Goal: Entertainment & Leisure: Consume media (video, audio)

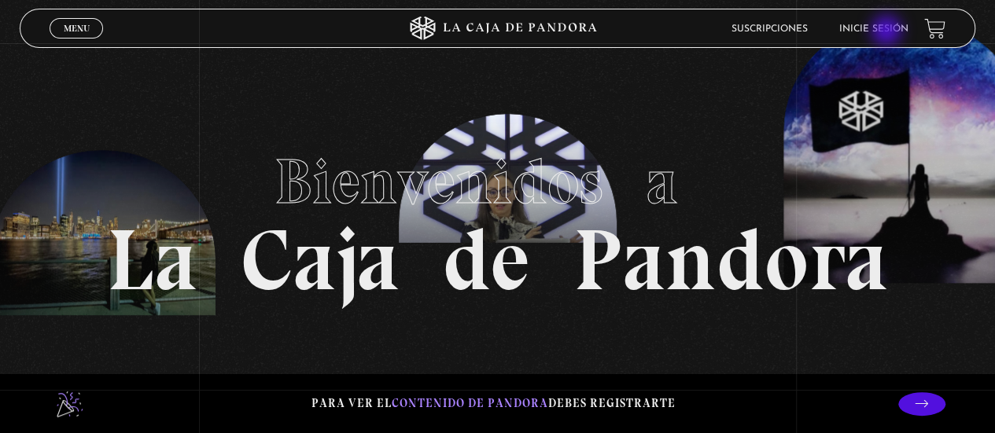
click at [888, 32] on link "Inicie sesión" at bounding box center [873, 28] width 69 height 9
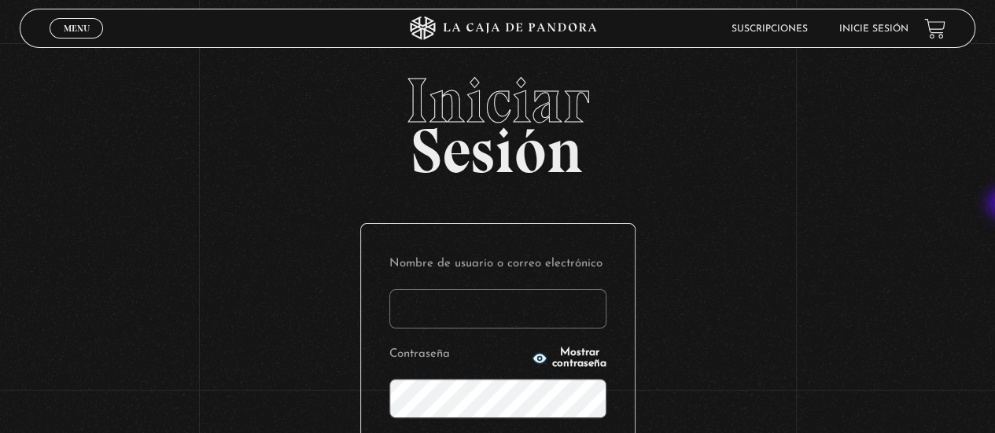
type input "noeliatenorio11@gmail.com"
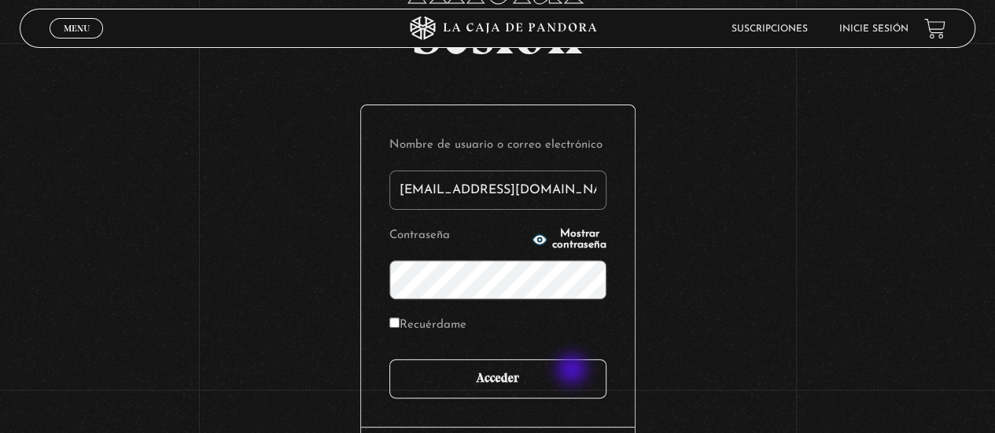
click at [573, 371] on input "Acceder" at bounding box center [497, 378] width 217 height 39
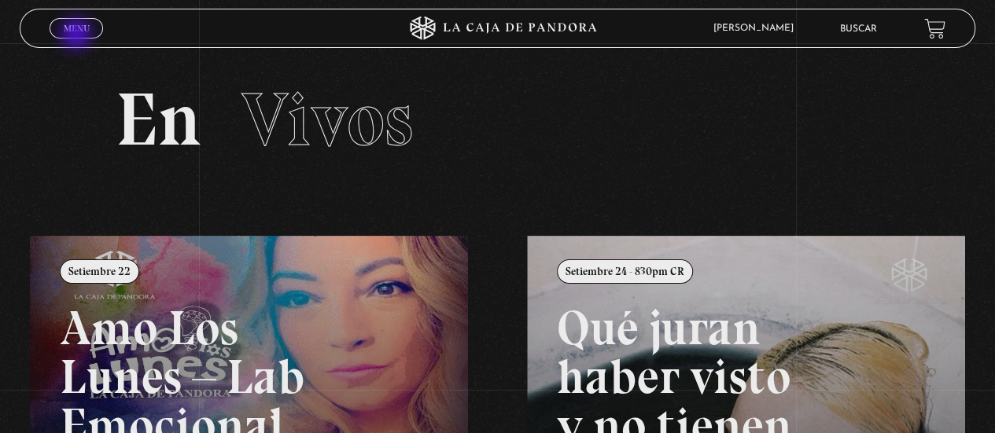
click at [78, 35] on link "Menu Cerrar" at bounding box center [76, 28] width 53 height 20
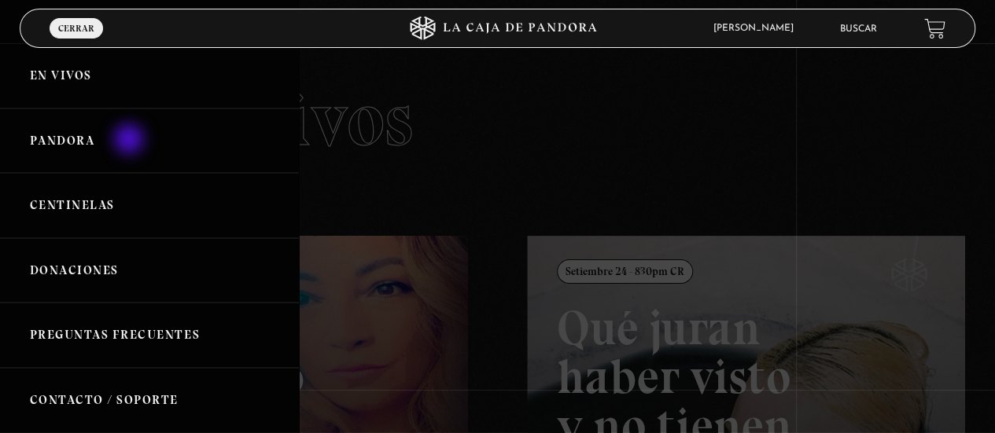
click at [131, 141] on link "Pandora" at bounding box center [149, 141] width 299 height 65
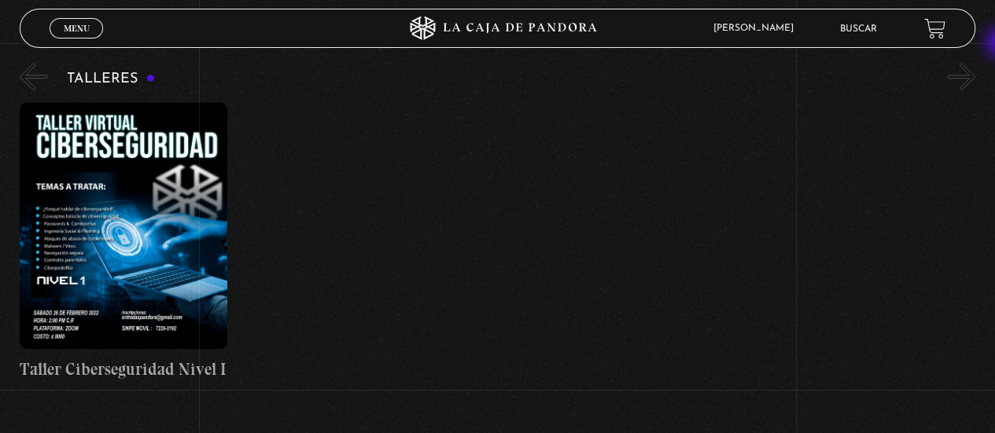
scroll to position [642, 0]
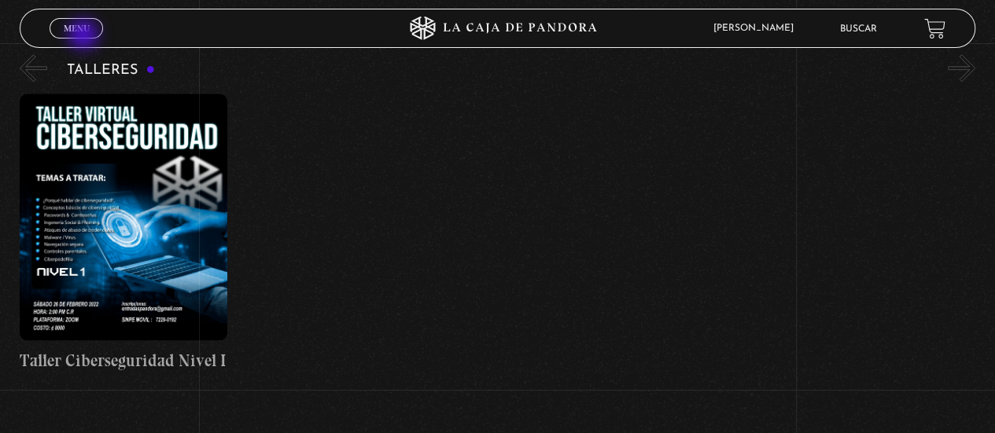
click at [85, 37] on span "Cerrar" at bounding box center [76, 42] width 37 height 11
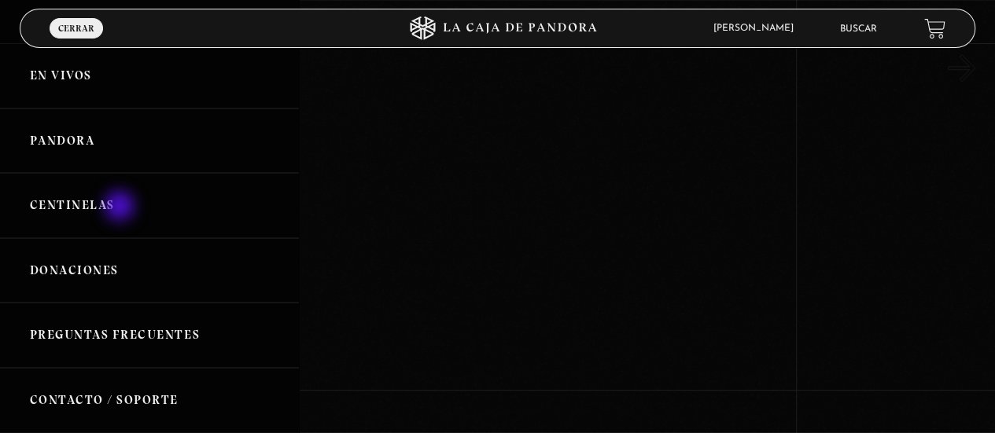
click at [121, 208] on link "Centinelas" at bounding box center [149, 205] width 299 height 65
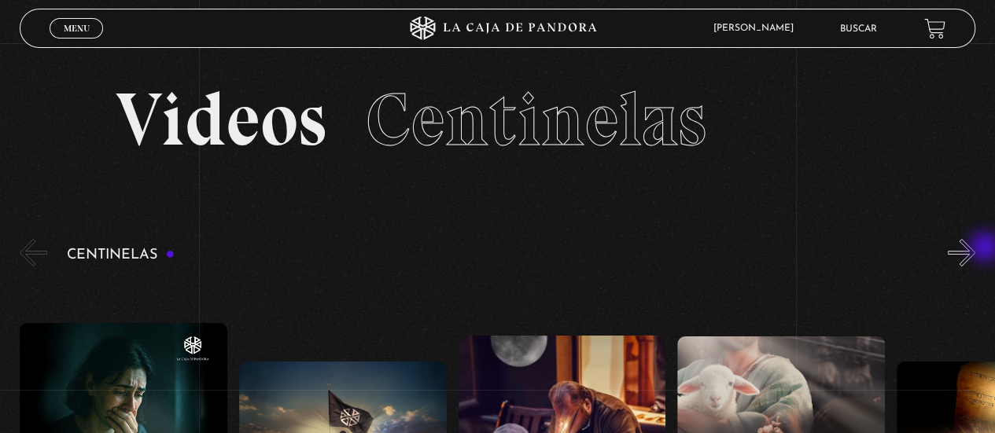
click at [975, 248] on button "»" at bounding box center [962, 253] width 28 height 28
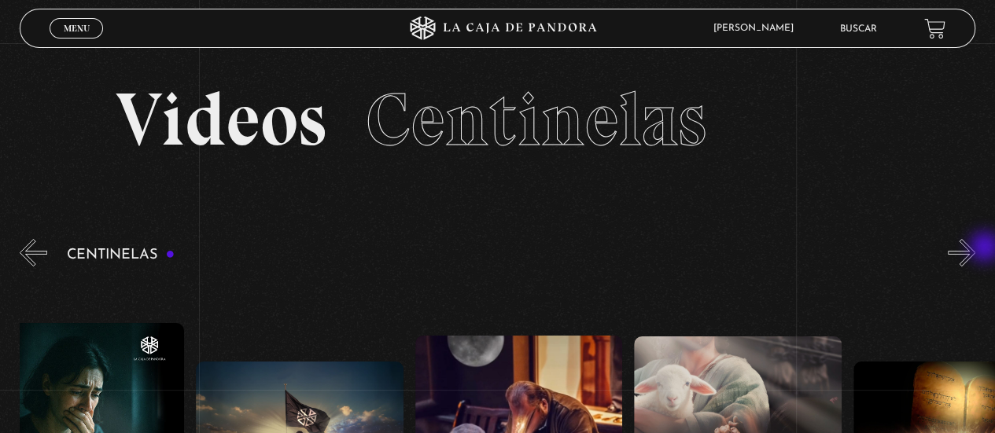
click at [975, 248] on button "»" at bounding box center [962, 253] width 28 height 28
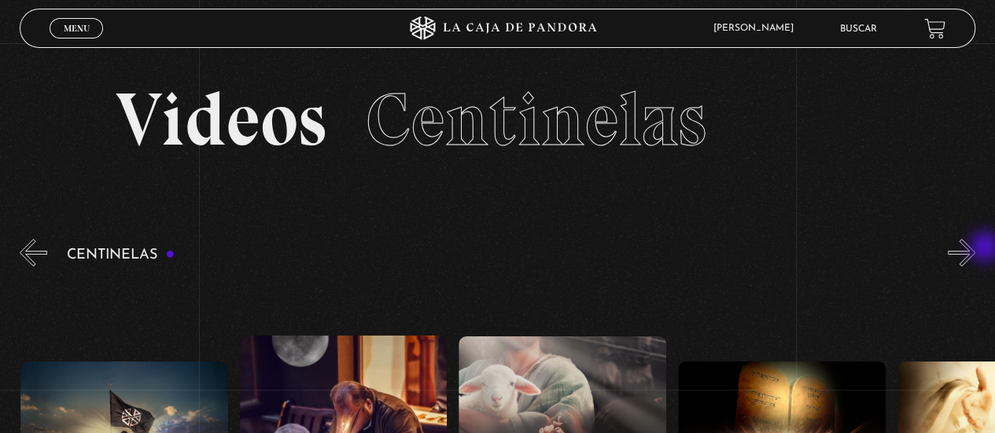
click at [975, 248] on button "»" at bounding box center [962, 253] width 28 height 28
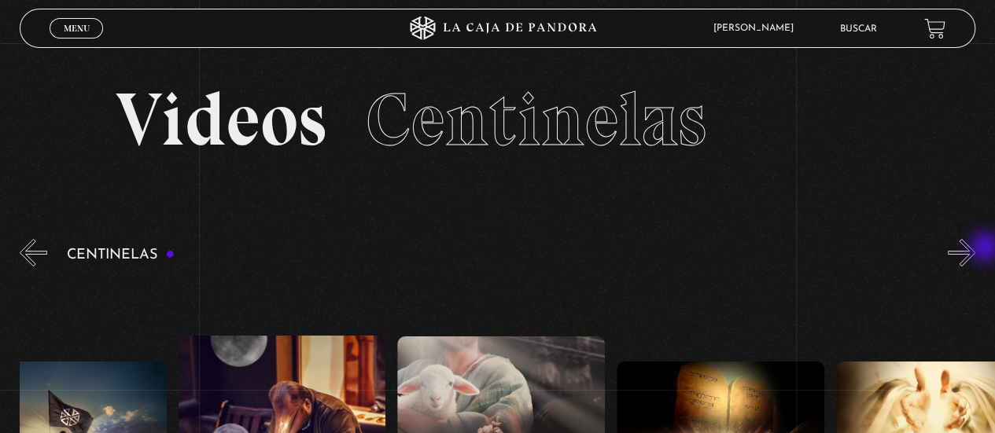
click at [975, 248] on button "»" at bounding box center [962, 253] width 28 height 28
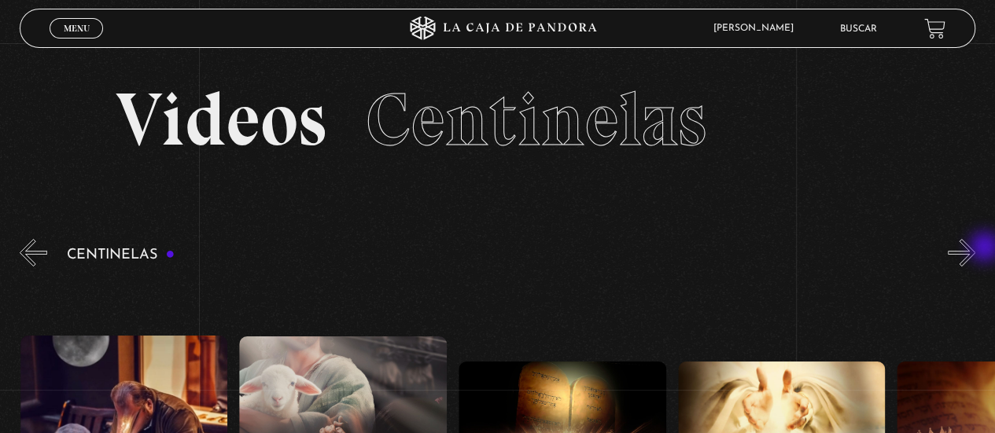
click at [975, 248] on button "»" at bounding box center [962, 253] width 28 height 28
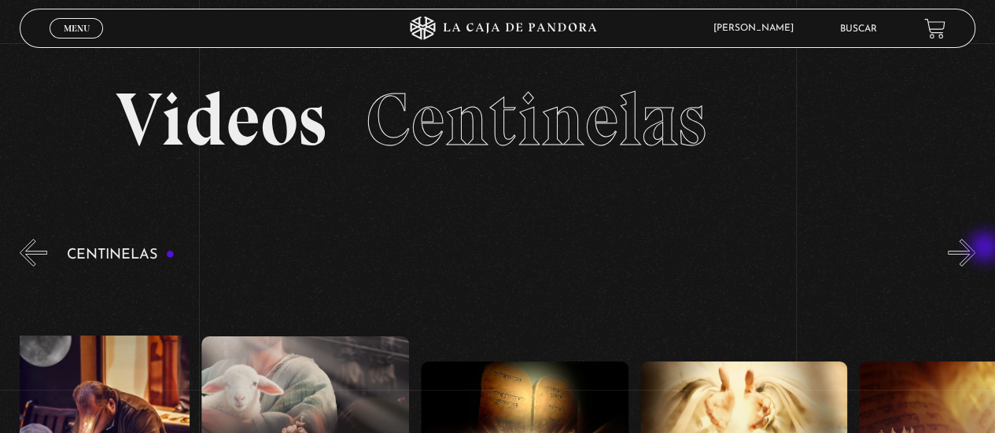
click at [975, 248] on button "»" at bounding box center [962, 253] width 28 height 28
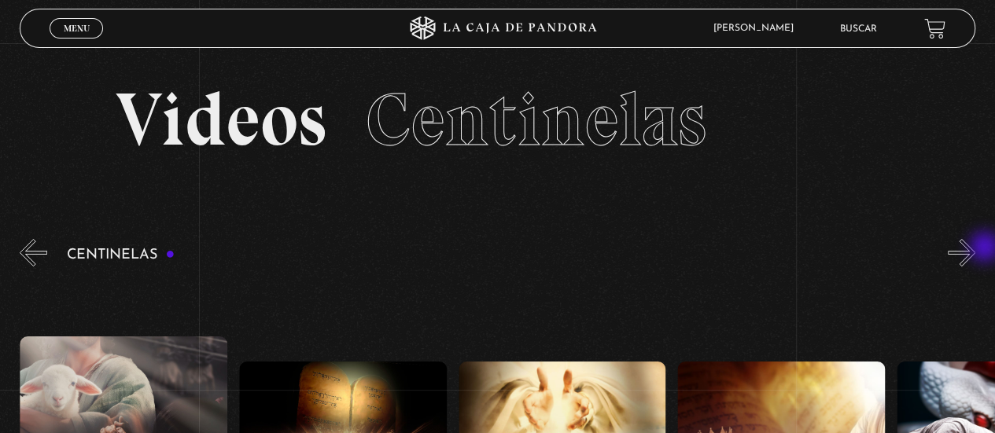
click at [975, 248] on button "»" at bounding box center [962, 253] width 28 height 28
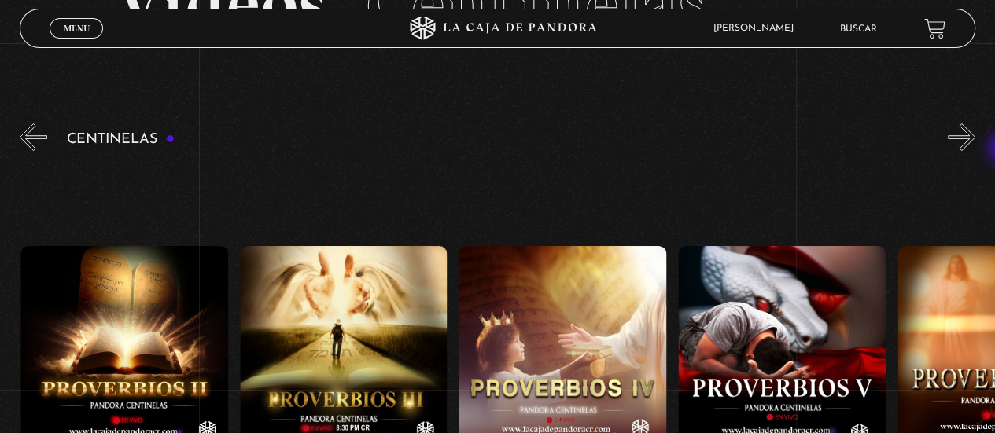
scroll to position [117, 0]
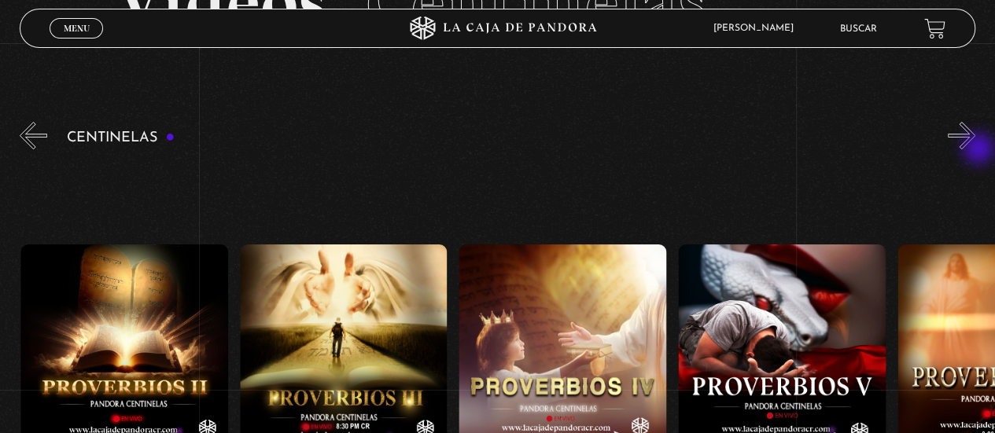
click at [975, 149] on button "»" at bounding box center [962, 136] width 28 height 28
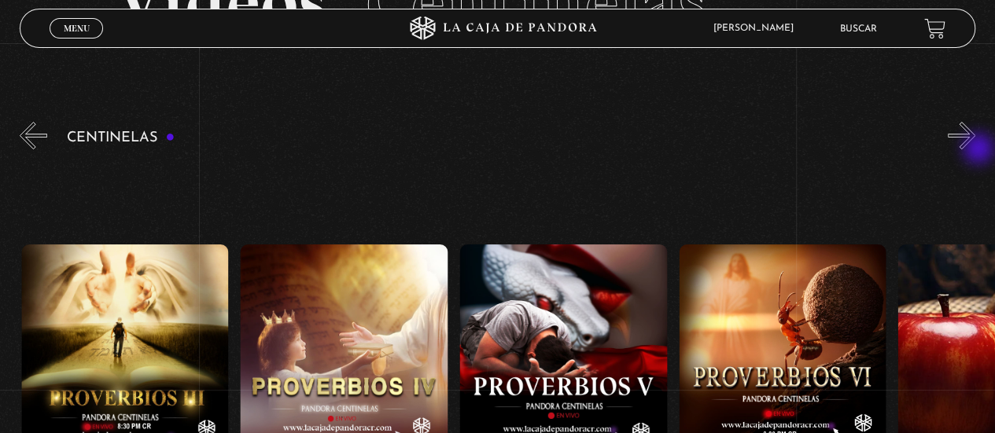
click at [975, 149] on button "»" at bounding box center [962, 136] width 28 height 28
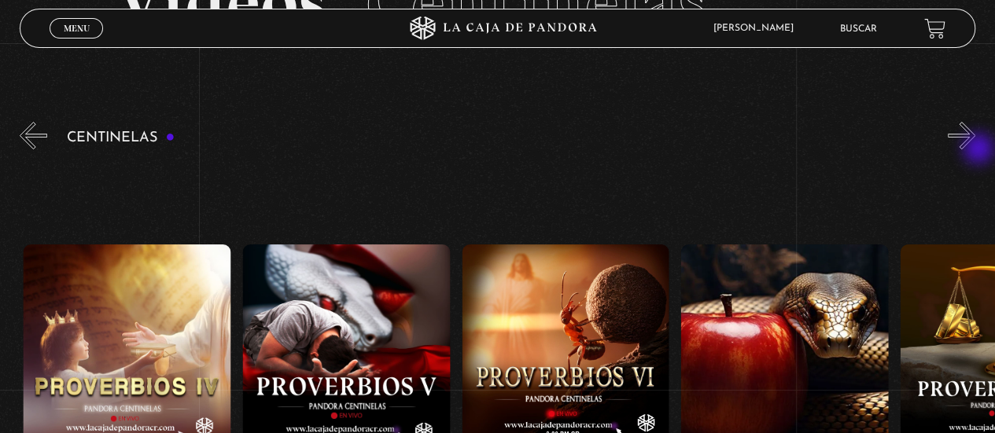
click at [975, 149] on button "»" at bounding box center [962, 136] width 28 height 28
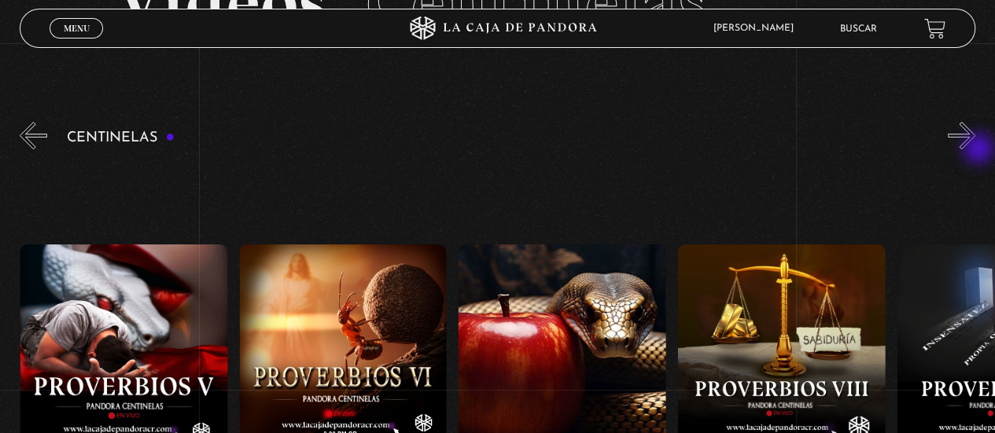
click at [975, 149] on button "»" at bounding box center [962, 136] width 28 height 28
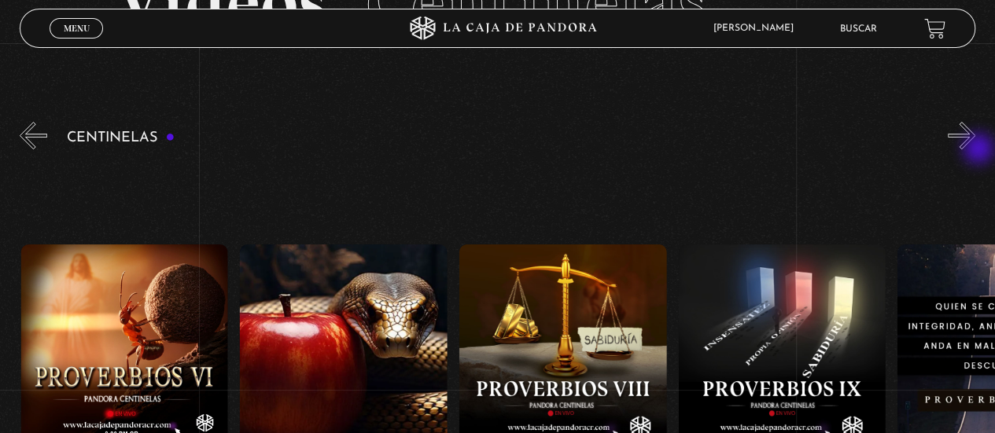
click at [975, 149] on button "»" at bounding box center [962, 136] width 28 height 28
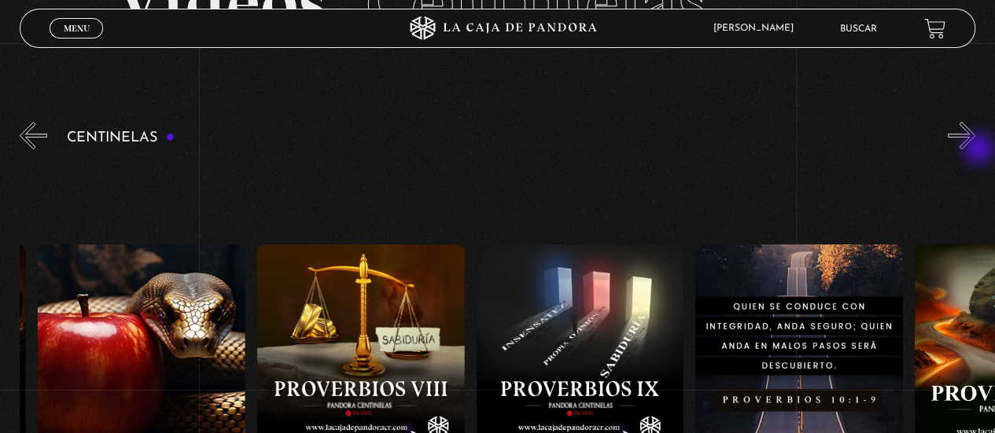
click at [975, 149] on button "»" at bounding box center [962, 136] width 28 height 28
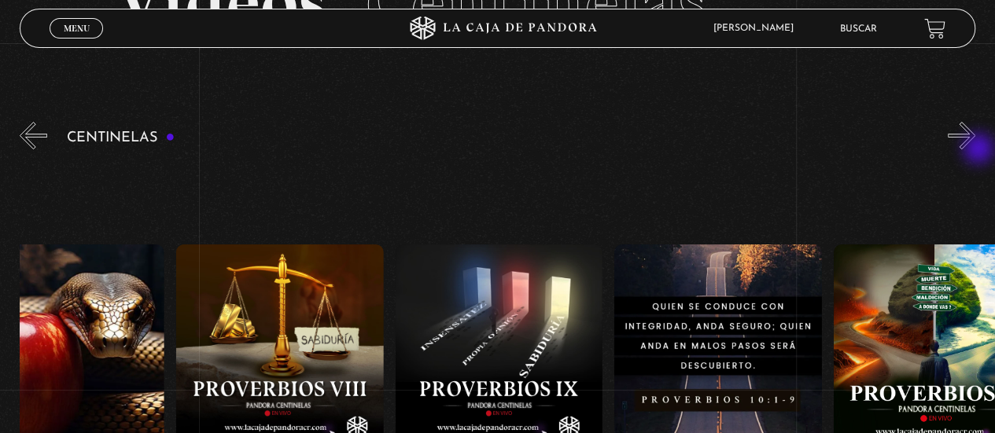
click at [975, 149] on button "»" at bounding box center [962, 136] width 28 height 28
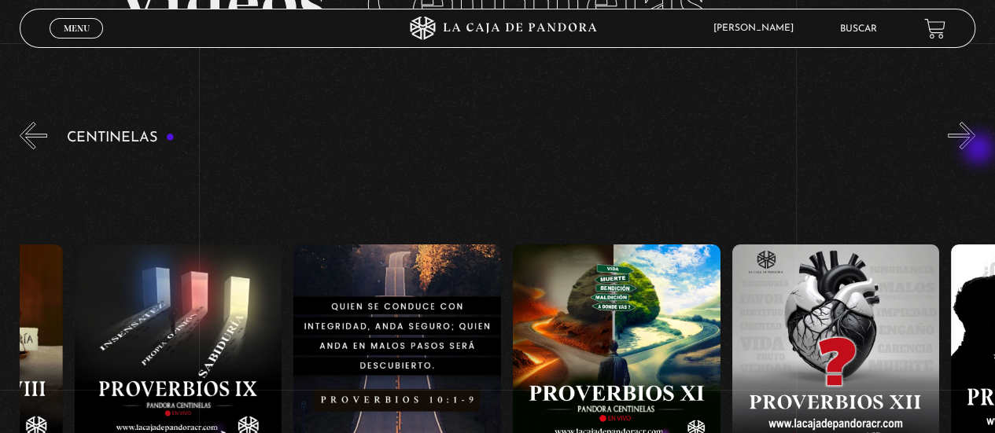
click at [975, 149] on button "»" at bounding box center [962, 136] width 28 height 28
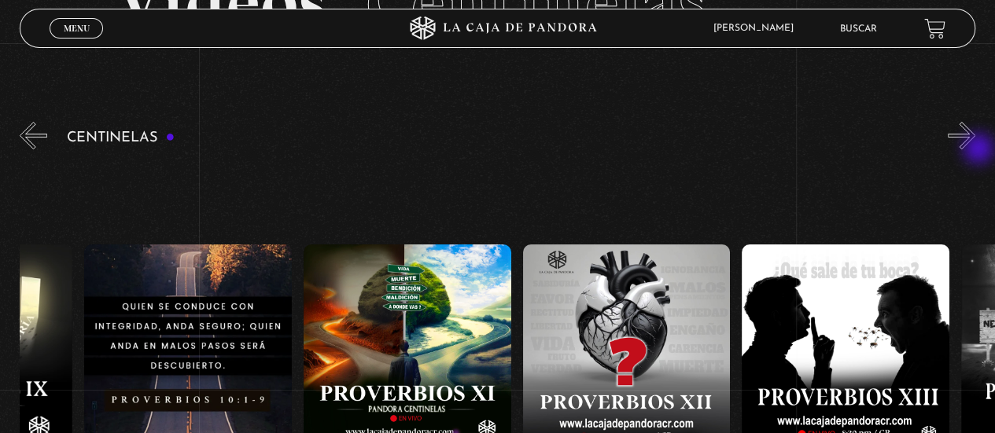
click at [975, 149] on button "»" at bounding box center [962, 136] width 28 height 28
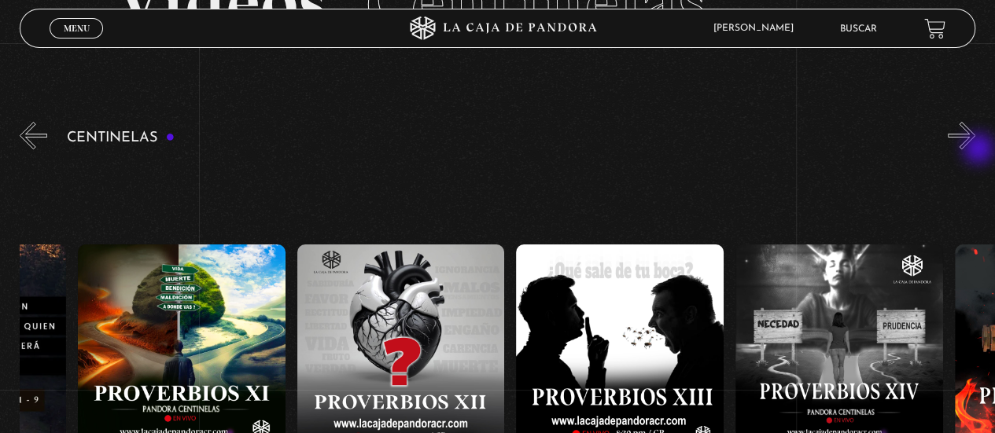
click at [975, 149] on button "»" at bounding box center [962, 136] width 28 height 28
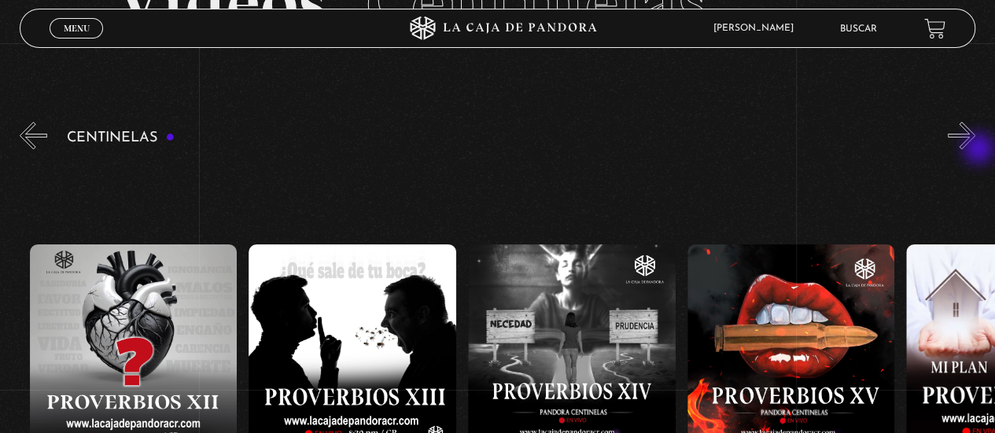
click at [975, 149] on button "»" at bounding box center [962, 136] width 28 height 28
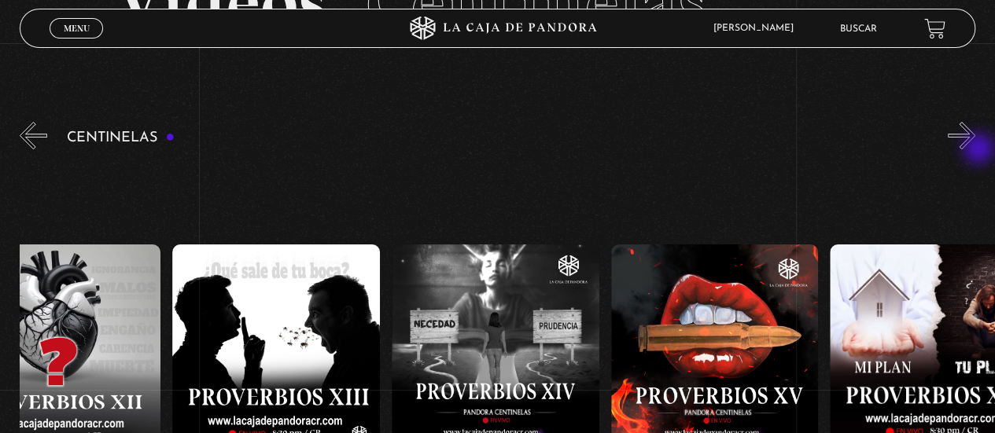
click at [975, 149] on button "»" at bounding box center [962, 136] width 28 height 28
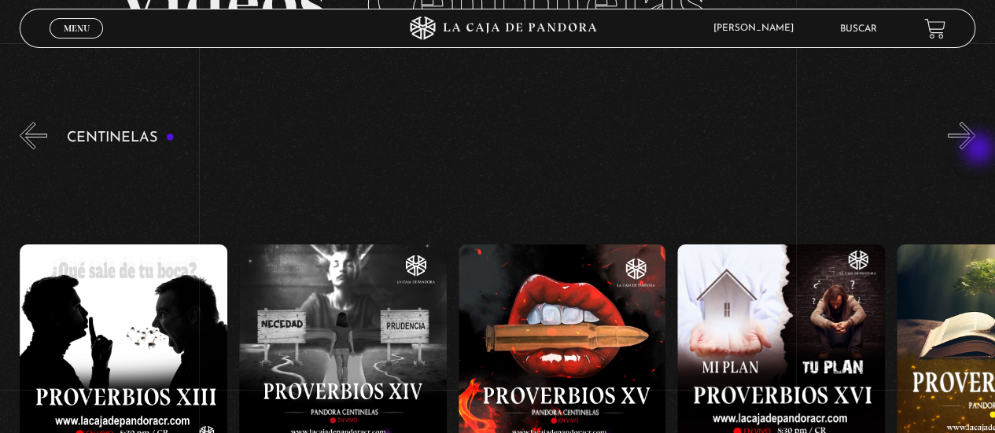
click at [975, 149] on button "»" at bounding box center [962, 136] width 28 height 28
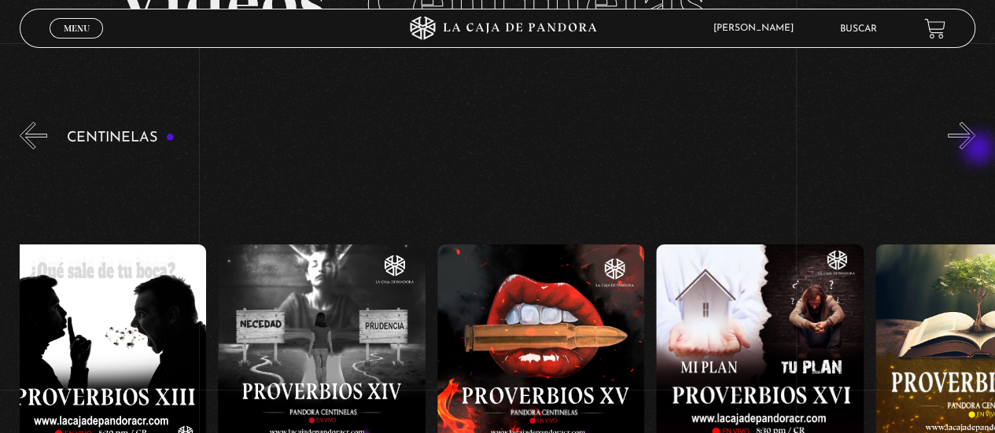
click at [975, 149] on button "»" at bounding box center [962, 136] width 28 height 28
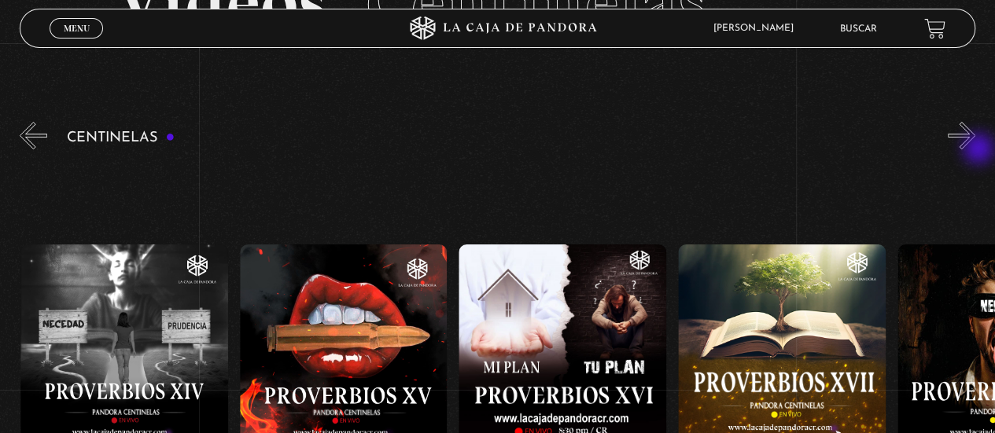
click at [975, 149] on button "»" at bounding box center [962, 136] width 28 height 28
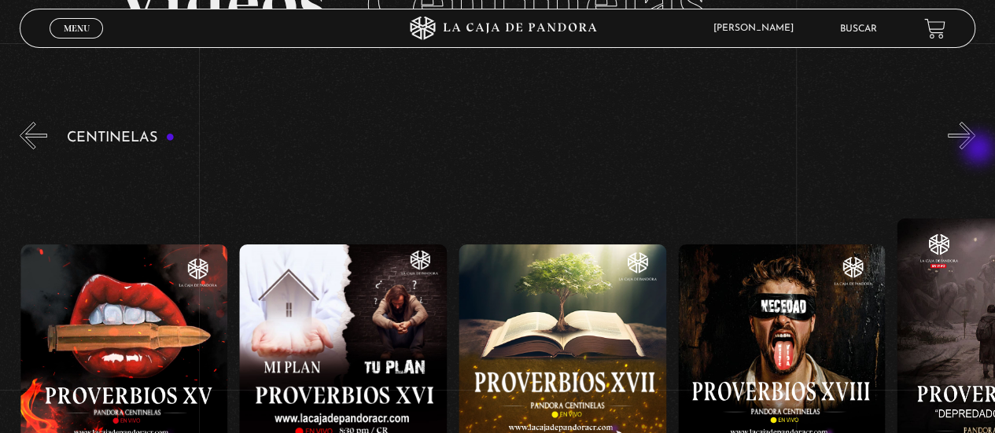
click at [975, 149] on button "»" at bounding box center [962, 136] width 28 height 28
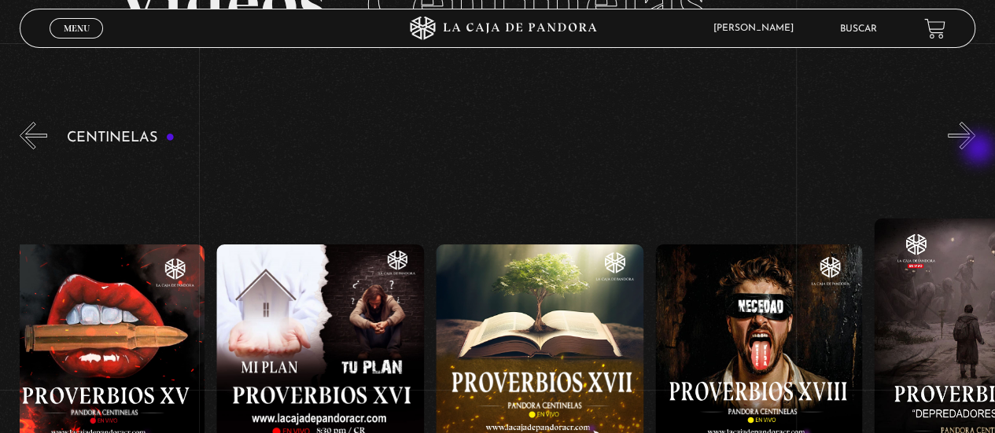
click at [975, 149] on button "»" at bounding box center [962, 136] width 28 height 28
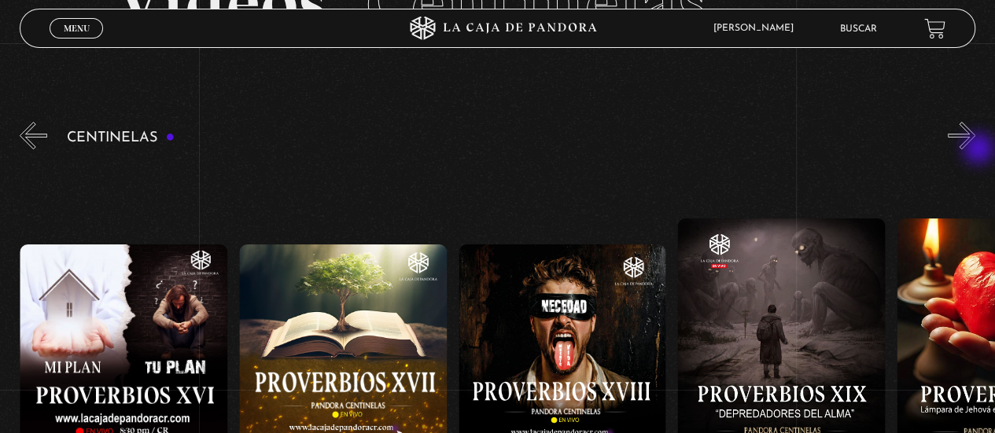
click at [975, 149] on button "»" at bounding box center [962, 136] width 28 height 28
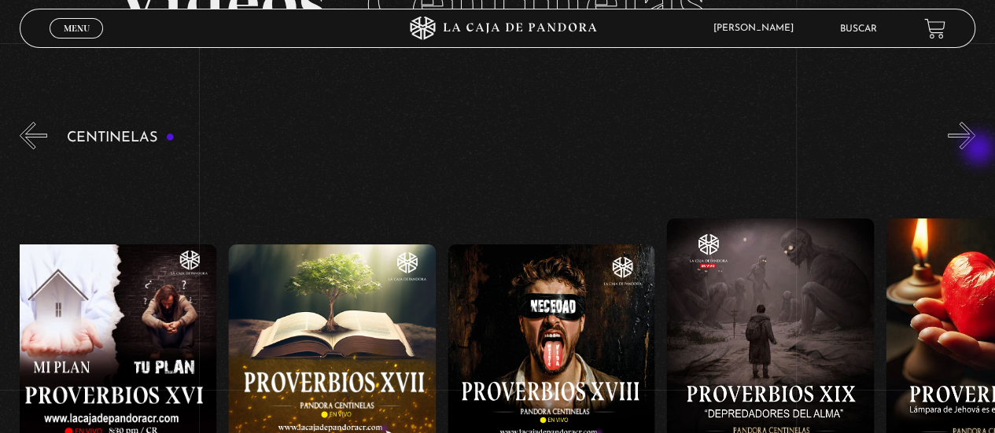
click at [975, 149] on button "»" at bounding box center [962, 136] width 28 height 28
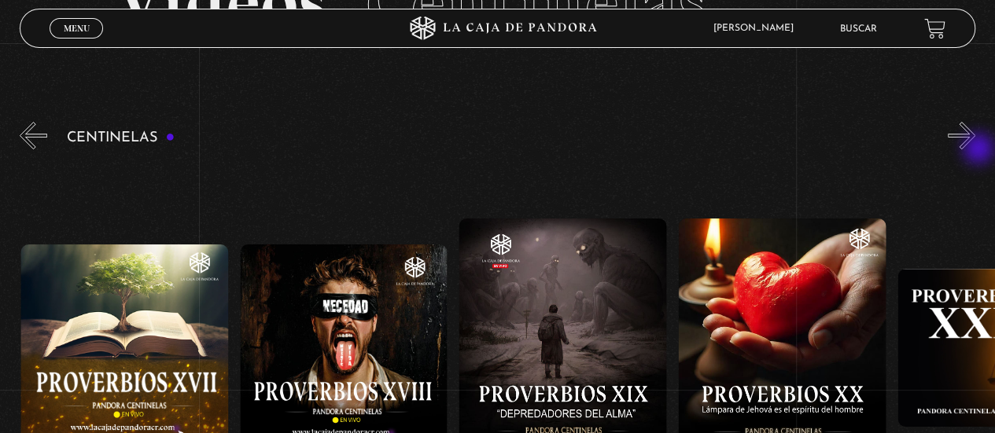
click at [975, 149] on button "»" at bounding box center [962, 136] width 28 height 28
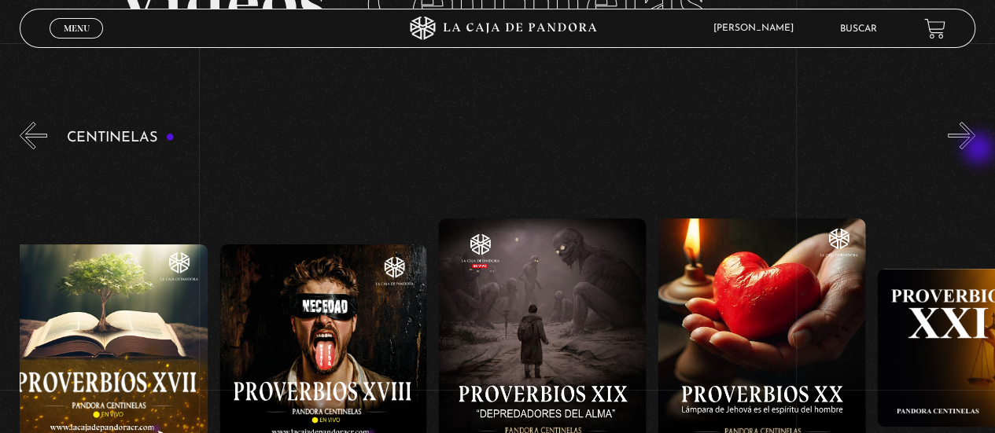
click at [975, 149] on button "»" at bounding box center [962, 136] width 28 height 28
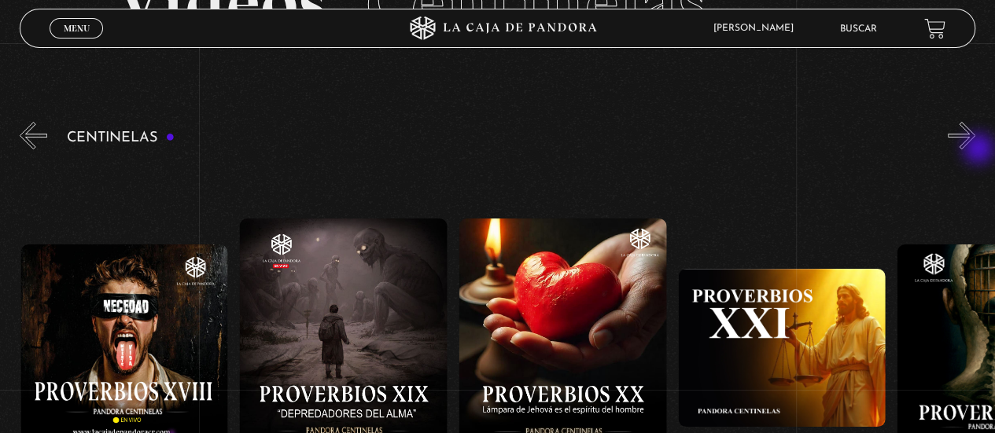
click at [975, 149] on button "»" at bounding box center [962, 136] width 28 height 28
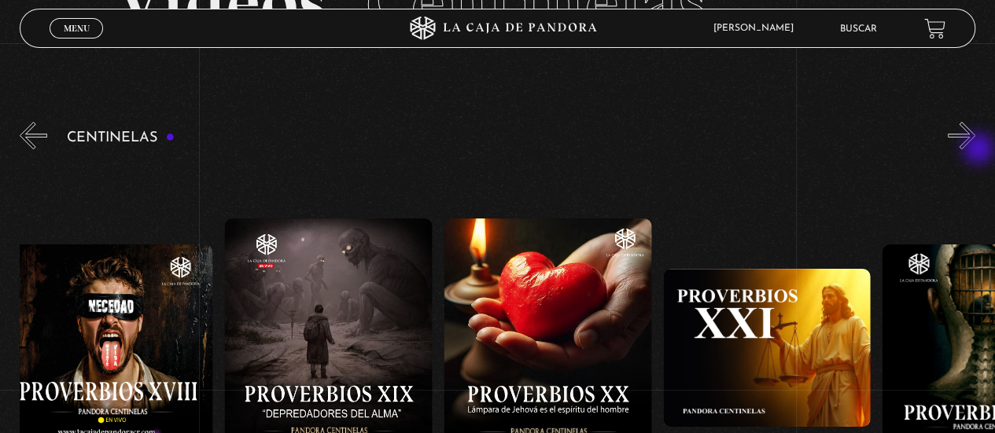
click at [975, 149] on button "»" at bounding box center [962, 136] width 28 height 28
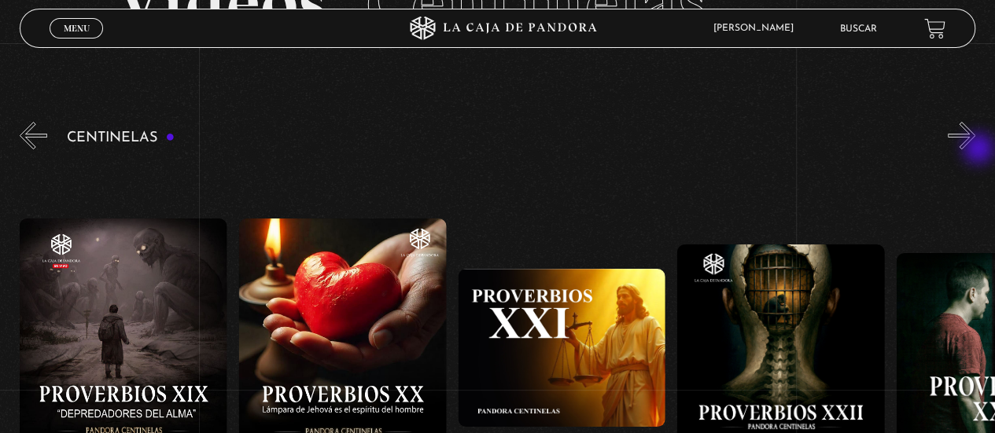
click at [975, 149] on button "»" at bounding box center [962, 136] width 28 height 28
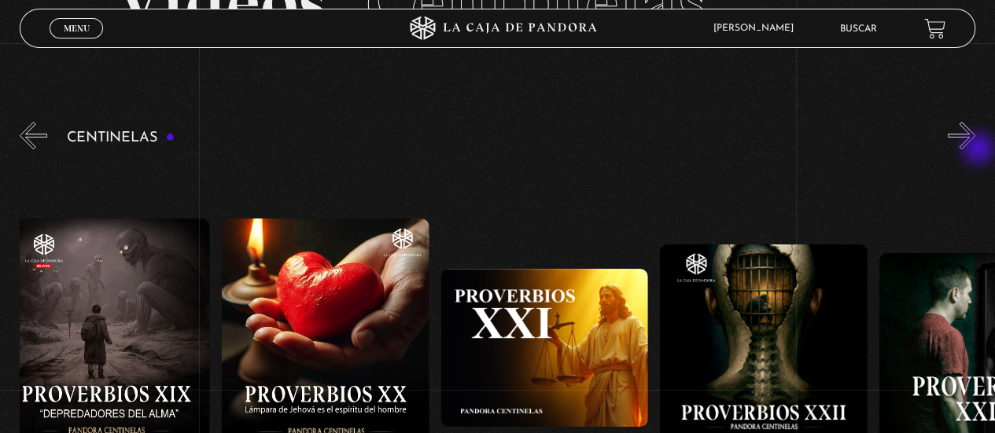
click at [975, 149] on button "»" at bounding box center [962, 136] width 28 height 28
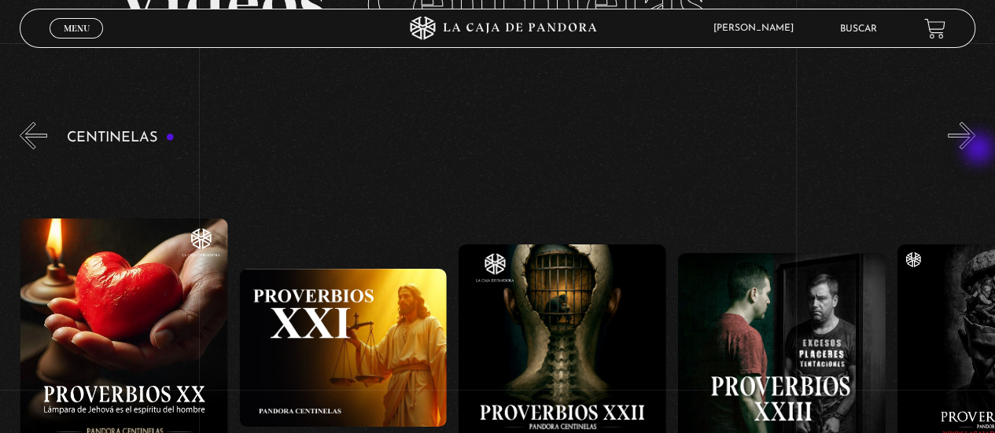
click at [975, 149] on button "»" at bounding box center [962, 136] width 28 height 28
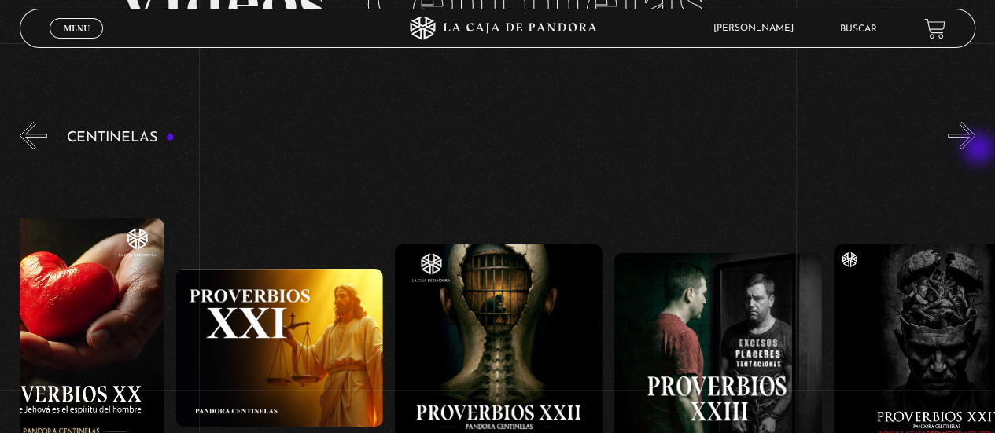
click at [975, 149] on button "»" at bounding box center [962, 136] width 28 height 28
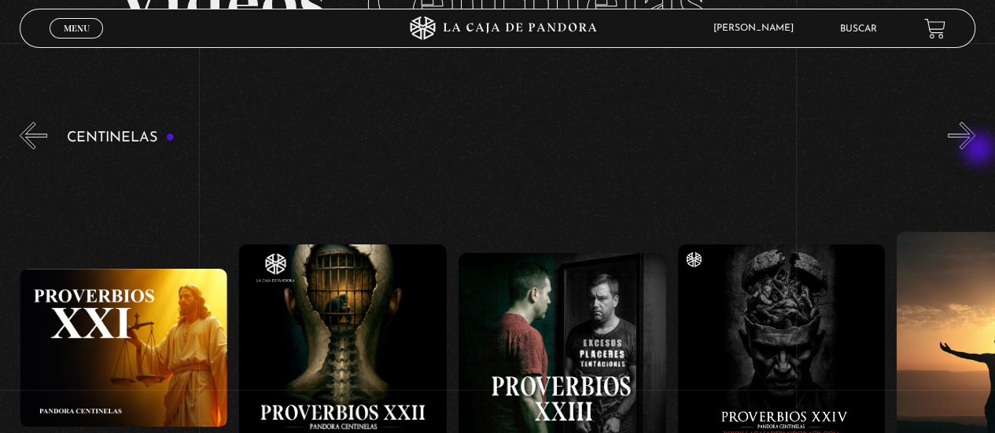
click at [975, 149] on button "»" at bounding box center [962, 136] width 28 height 28
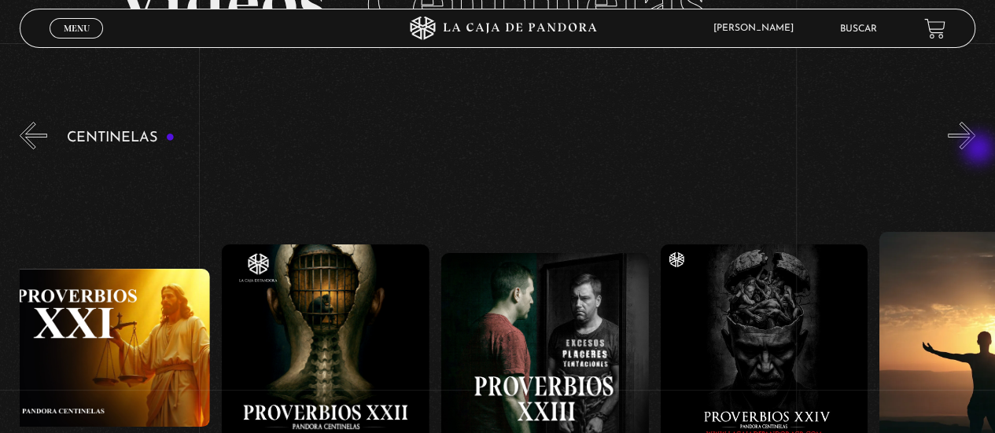
click at [975, 149] on button "»" at bounding box center [962, 136] width 28 height 28
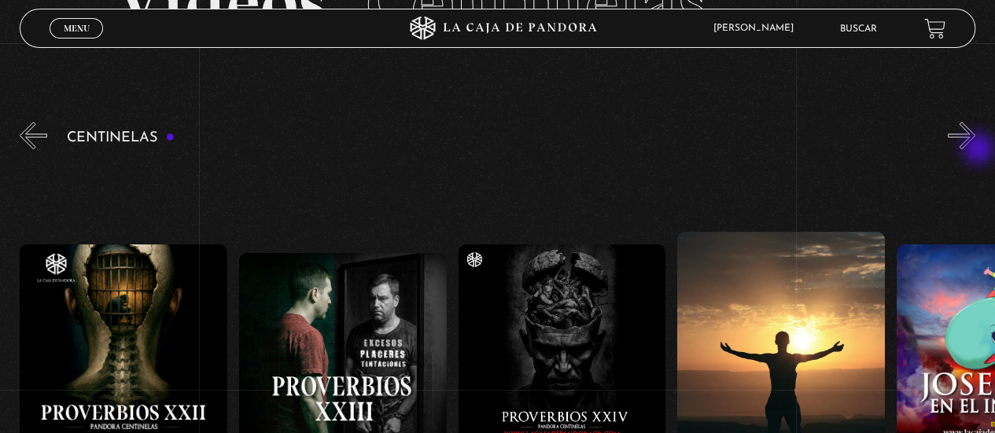
click at [975, 149] on button "»" at bounding box center [962, 136] width 28 height 28
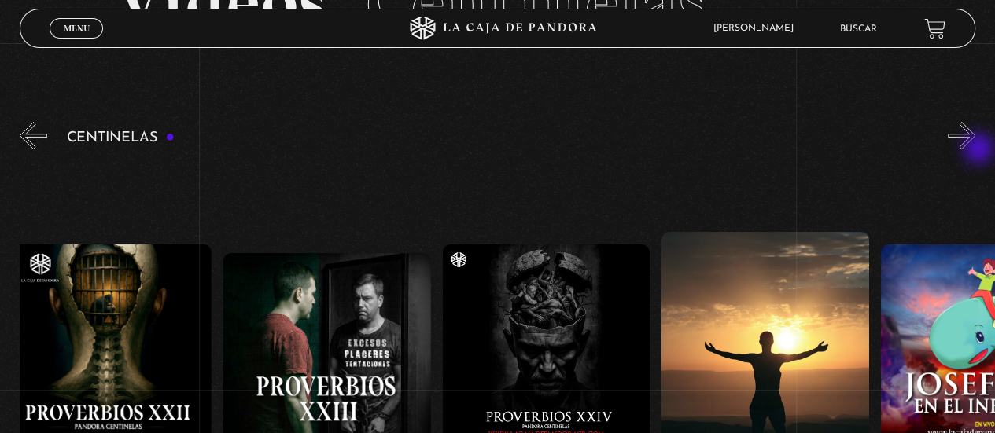
click at [975, 149] on button "»" at bounding box center [962, 136] width 28 height 28
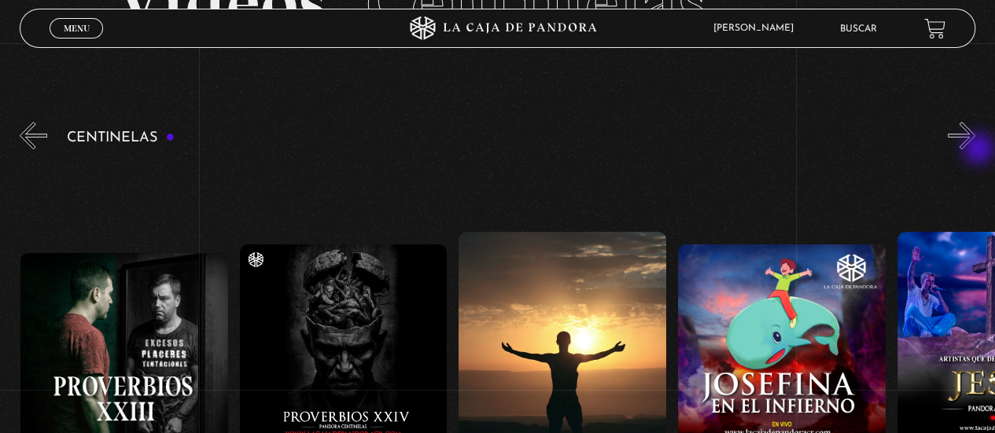
click at [975, 149] on button "»" at bounding box center [962, 136] width 28 height 28
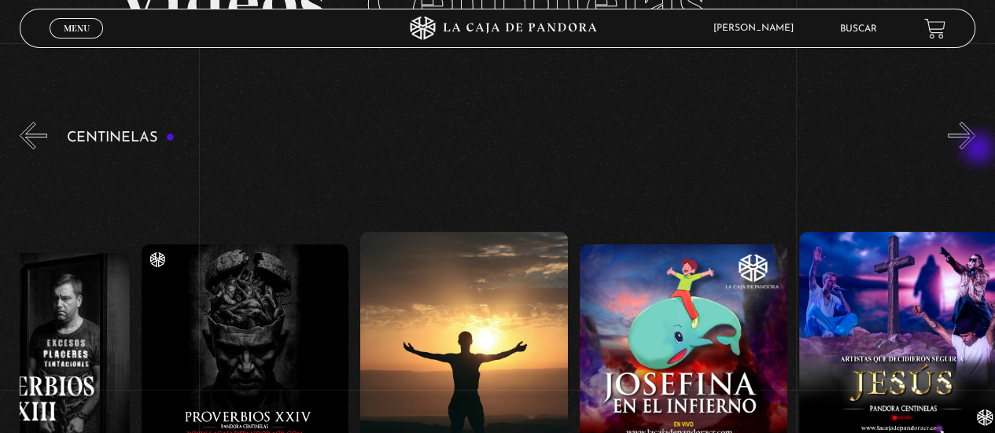
click at [975, 149] on button "»" at bounding box center [962, 136] width 28 height 28
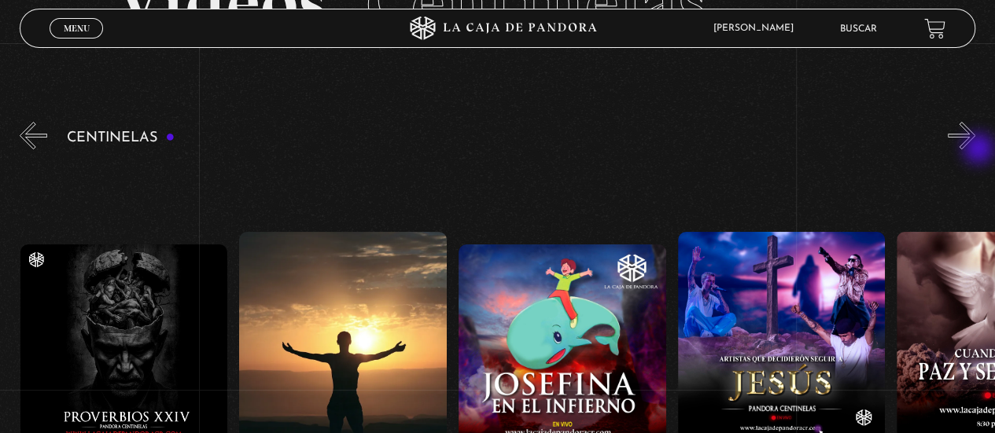
click at [975, 149] on button "»" at bounding box center [962, 136] width 28 height 28
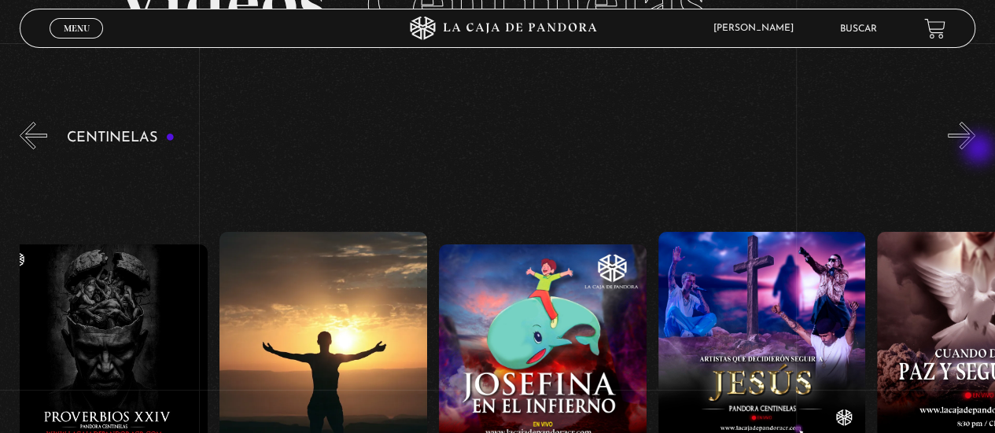
click at [975, 149] on button "»" at bounding box center [962, 136] width 28 height 28
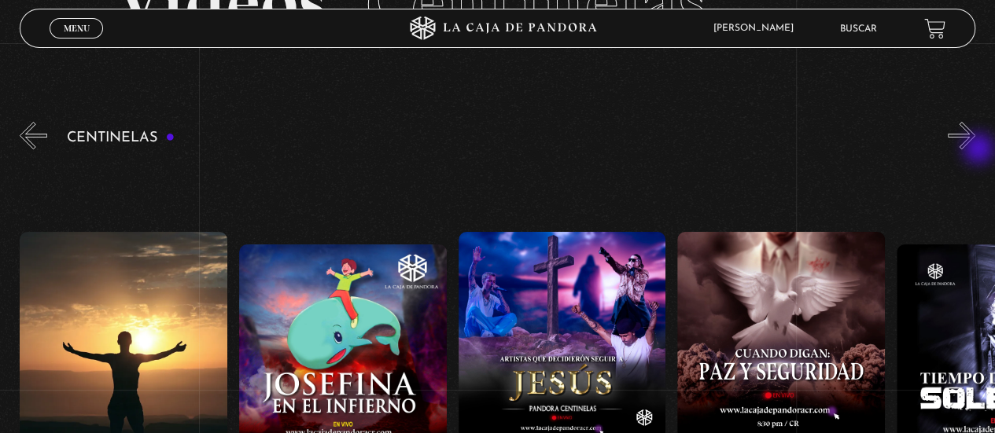
click at [975, 149] on button "»" at bounding box center [962, 136] width 28 height 28
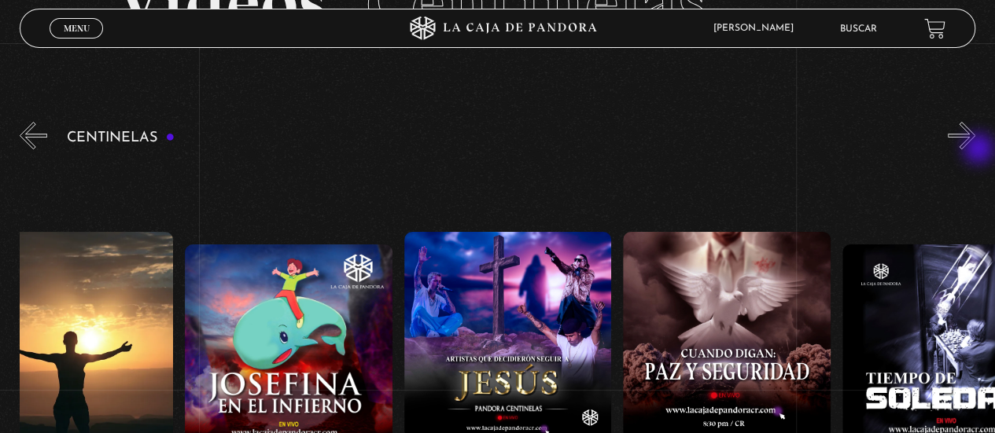
click at [975, 149] on button "»" at bounding box center [962, 136] width 28 height 28
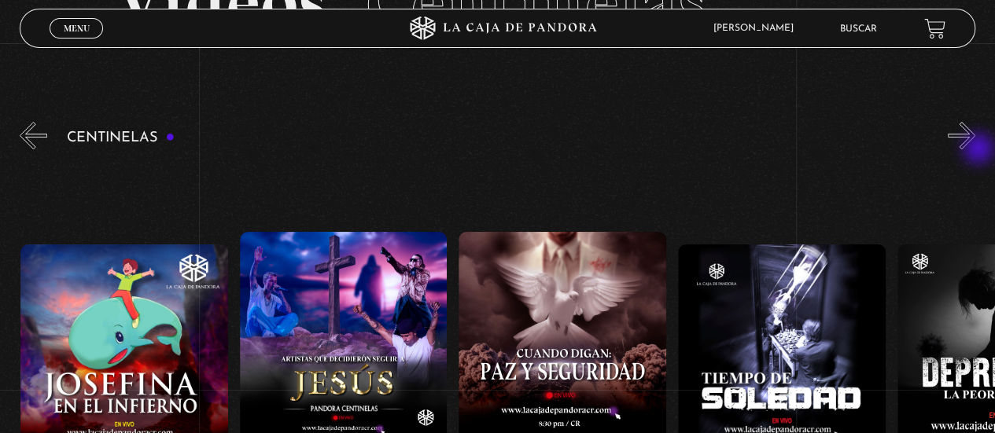
click at [975, 149] on button "»" at bounding box center [962, 136] width 28 height 28
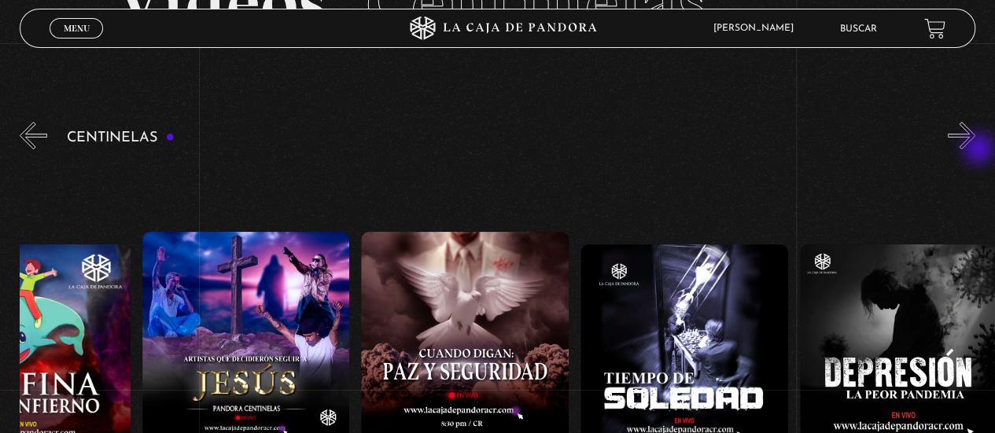
click at [975, 149] on button "»" at bounding box center [962, 136] width 28 height 28
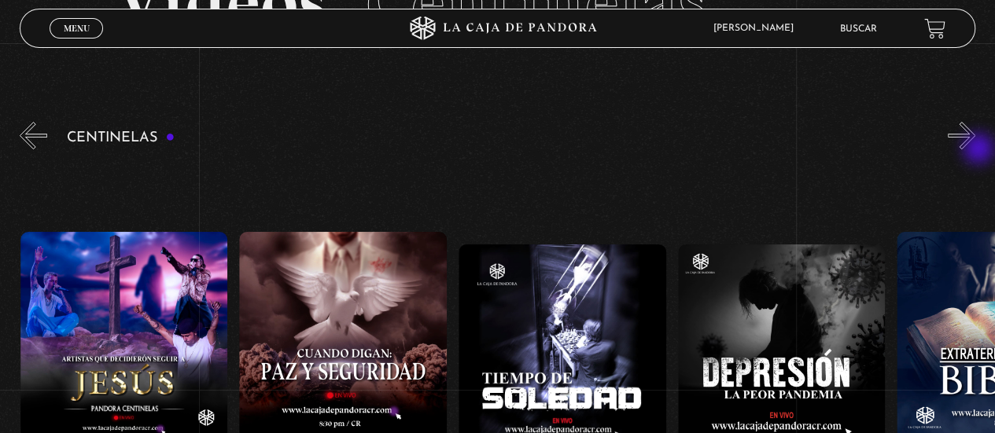
click at [975, 149] on button "»" at bounding box center [962, 136] width 28 height 28
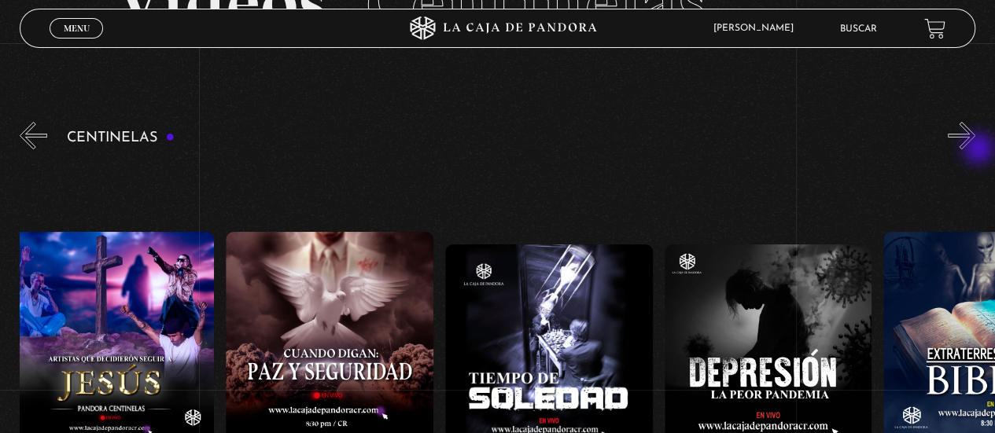
click at [975, 149] on button "»" at bounding box center [962, 136] width 28 height 28
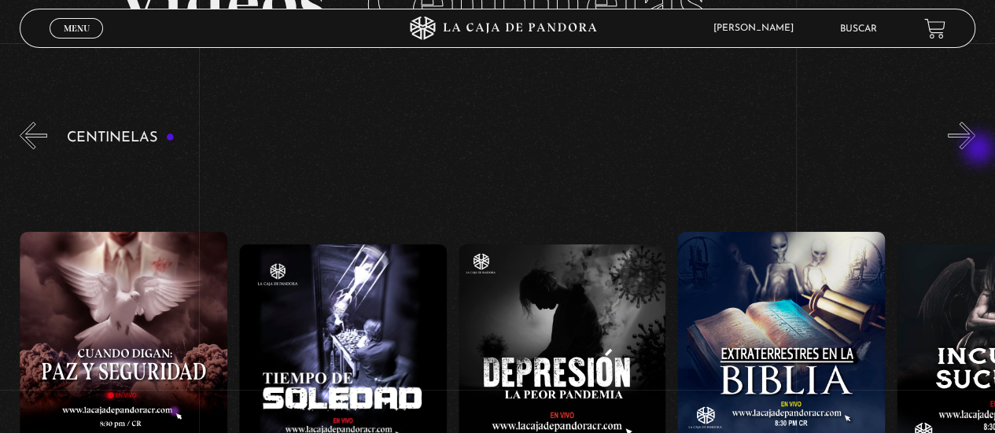
click at [975, 149] on button "»" at bounding box center [962, 136] width 28 height 28
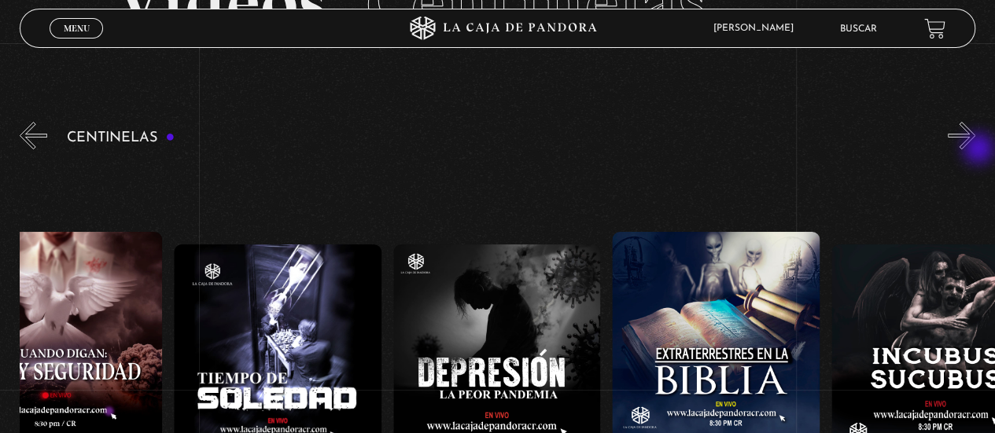
click at [975, 149] on button "»" at bounding box center [962, 136] width 28 height 28
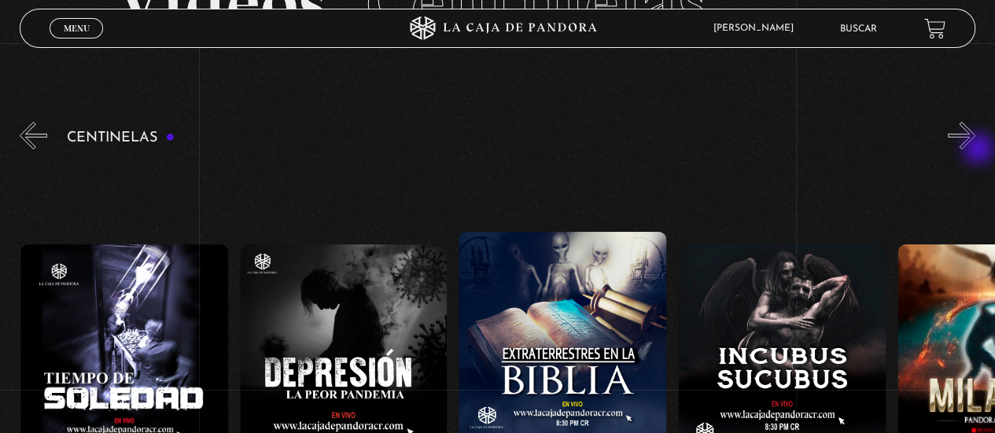
click at [975, 149] on button "»" at bounding box center [962, 136] width 28 height 28
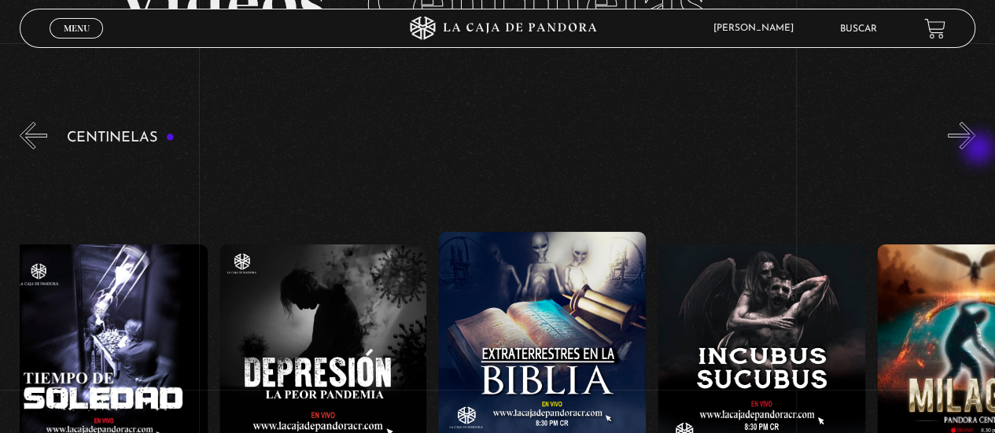
click at [975, 149] on button "»" at bounding box center [962, 136] width 28 height 28
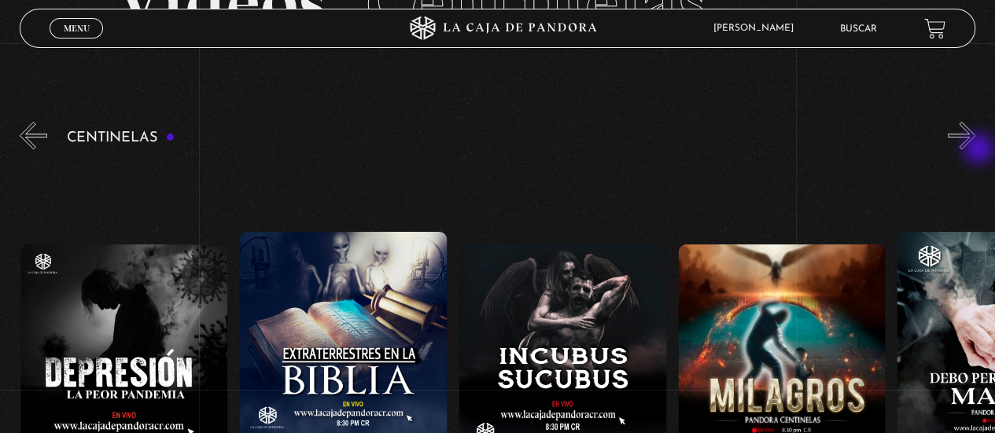
click at [975, 149] on button "»" at bounding box center [962, 136] width 28 height 28
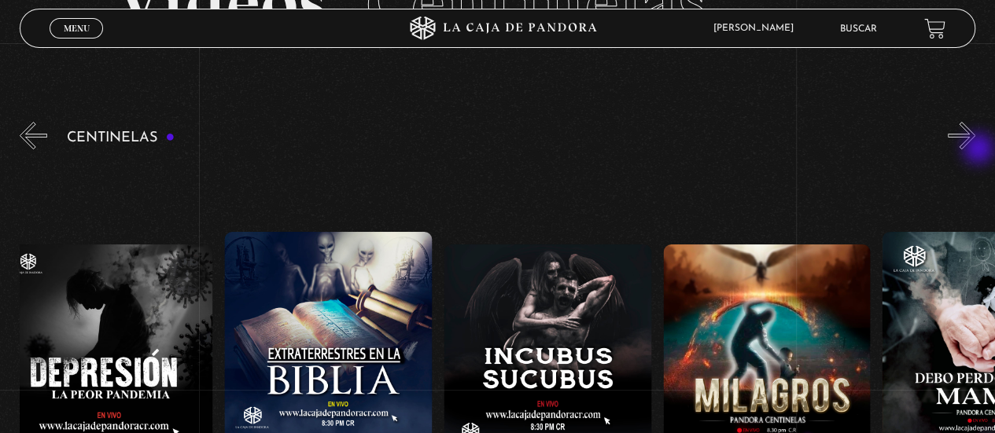
click at [975, 149] on button "»" at bounding box center [962, 136] width 28 height 28
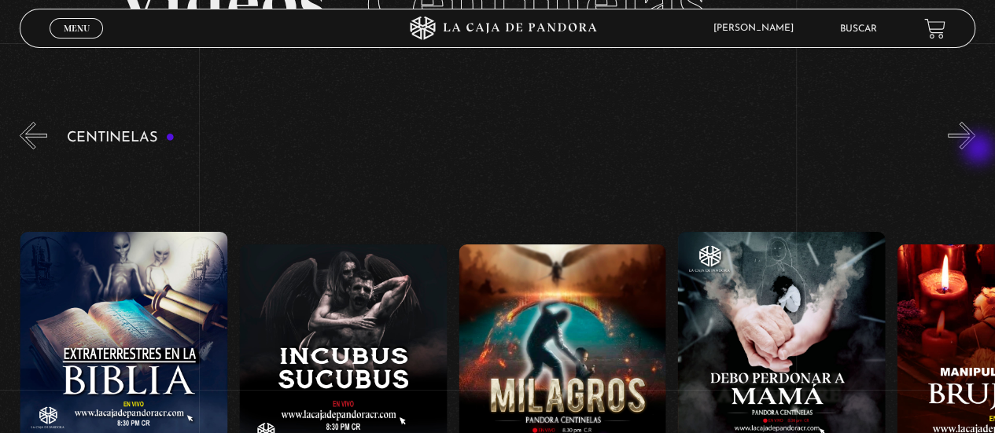
click at [975, 149] on button "»" at bounding box center [962, 136] width 28 height 28
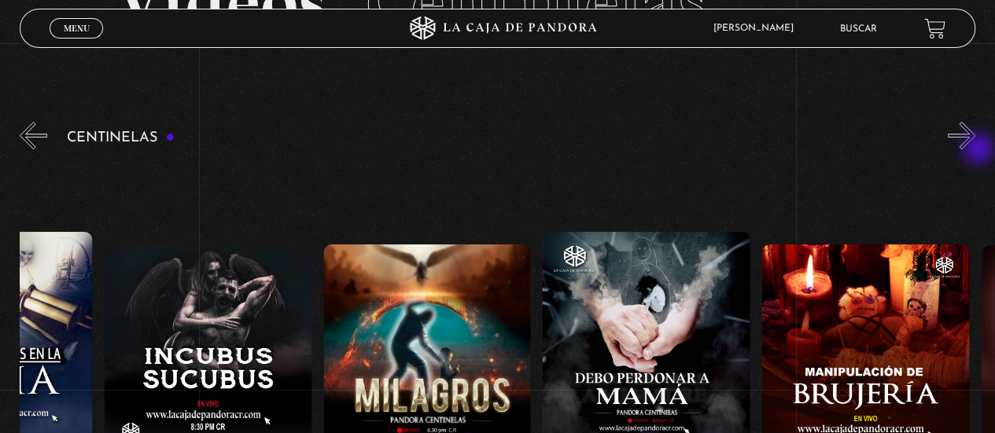
click at [975, 149] on button "»" at bounding box center [962, 136] width 28 height 28
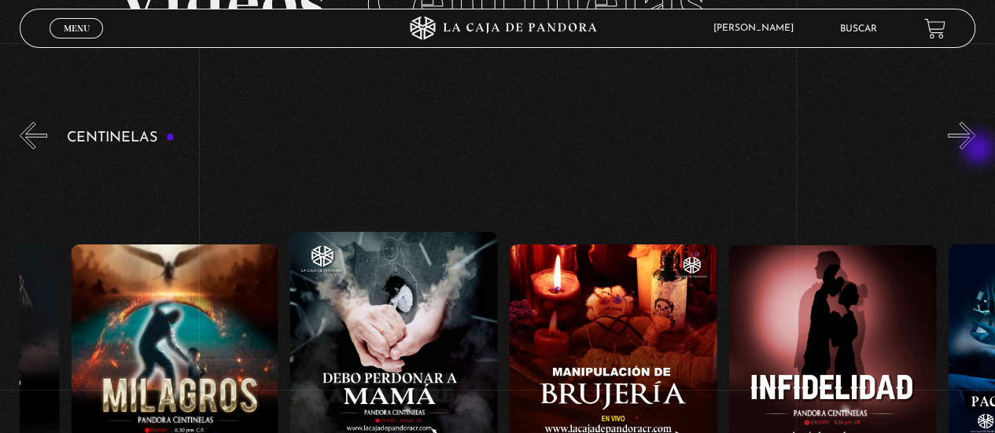
click at [975, 149] on button "»" at bounding box center [962, 136] width 28 height 28
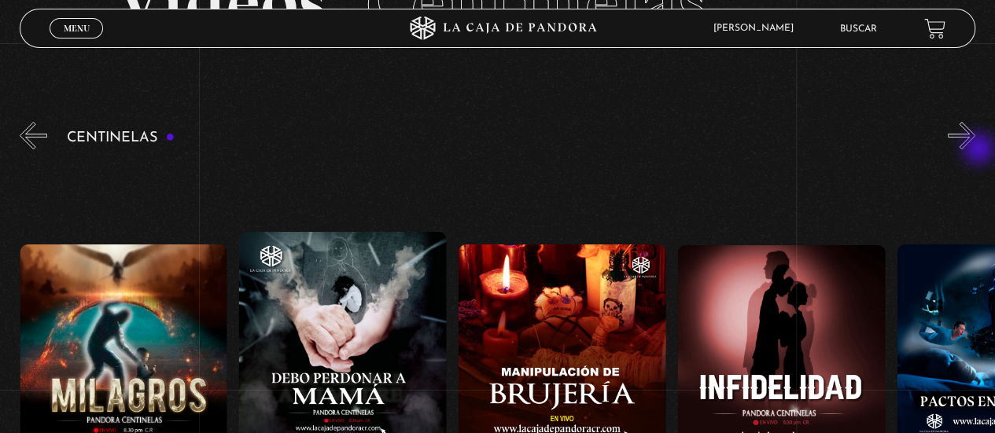
click at [975, 149] on button "»" at bounding box center [962, 136] width 28 height 28
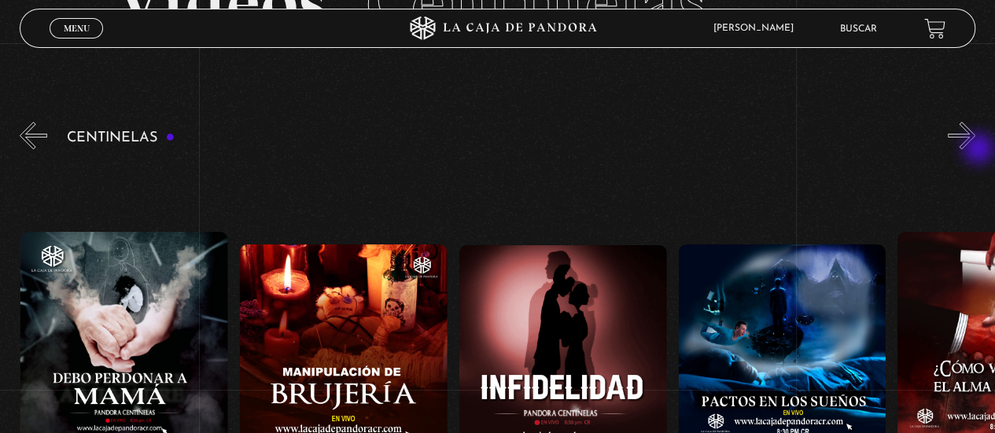
click at [975, 149] on button "»" at bounding box center [962, 136] width 28 height 28
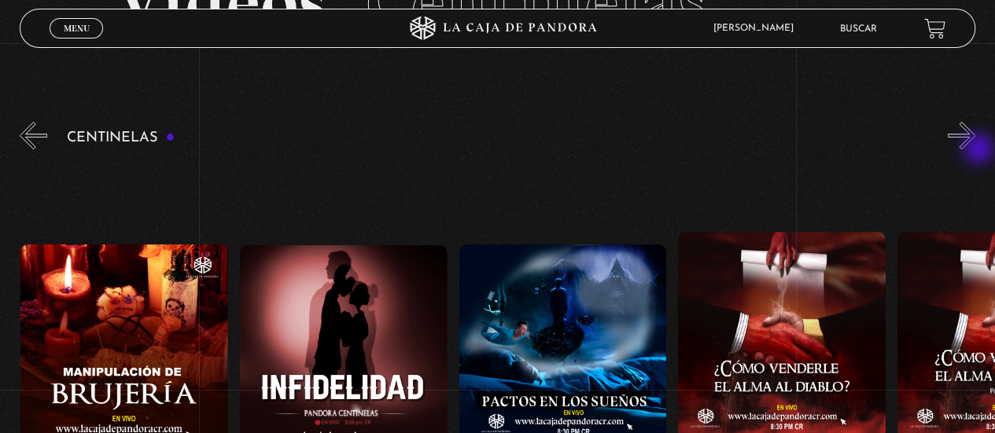
click at [975, 149] on button "»" at bounding box center [962, 136] width 28 height 28
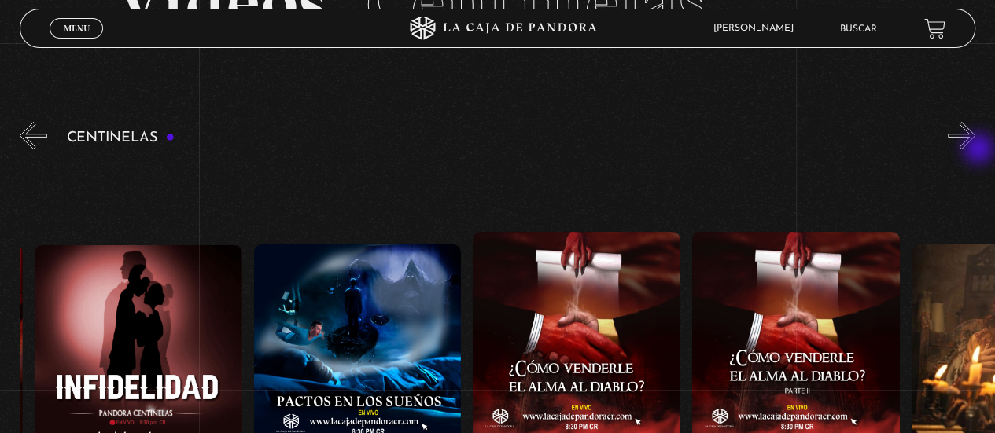
click at [975, 149] on button "»" at bounding box center [962, 136] width 28 height 28
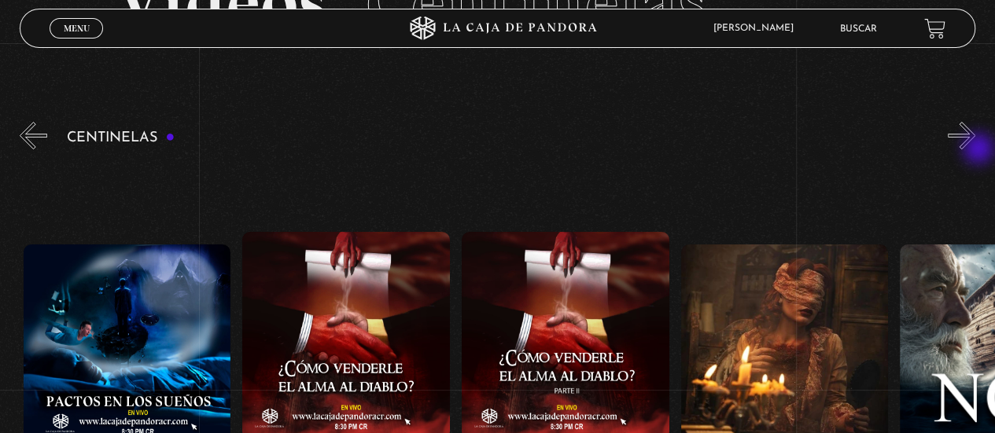
click at [975, 149] on button "»" at bounding box center [962, 136] width 28 height 28
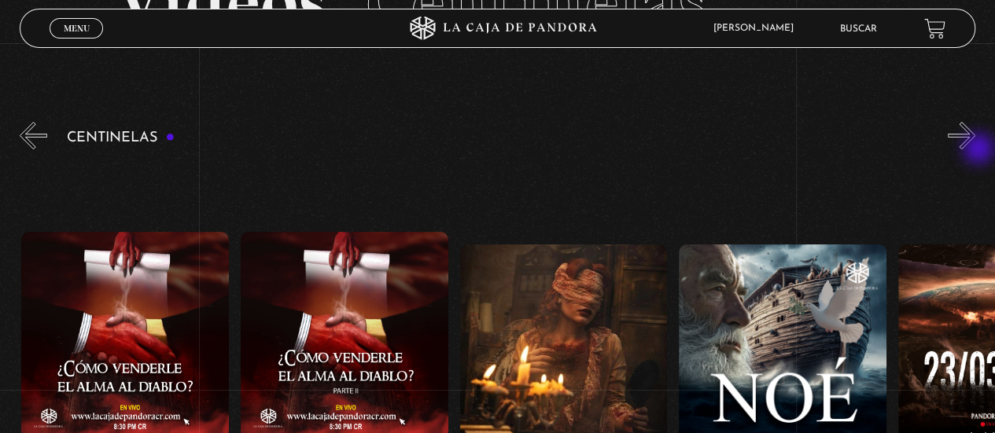
click at [975, 149] on button "»" at bounding box center [962, 136] width 28 height 28
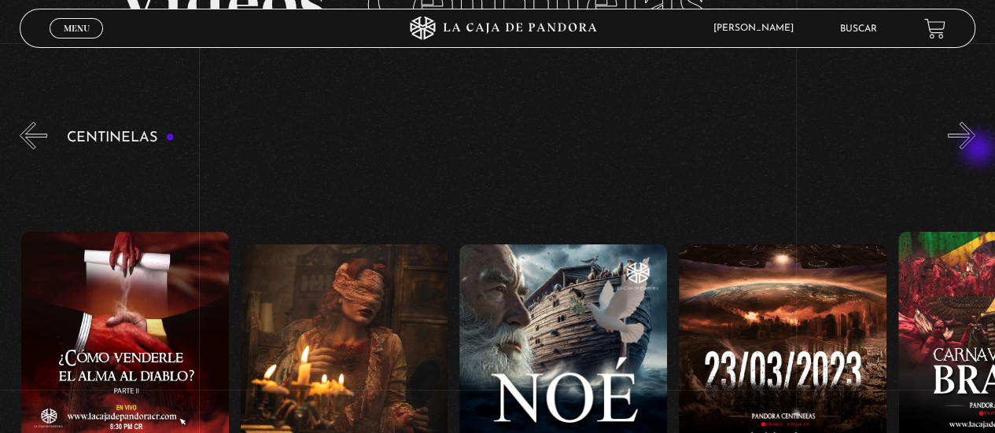
click at [975, 149] on button "»" at bounding box center [962, 136] width 28 height 28
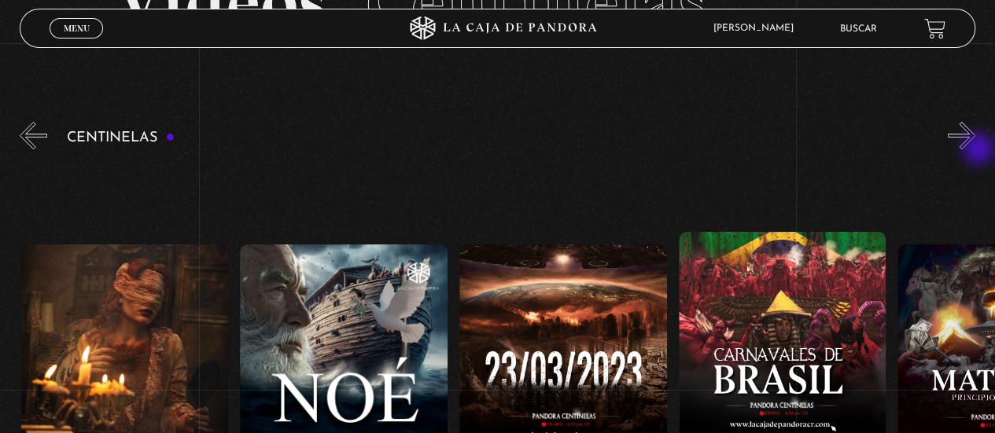
click at [975, 149] on button "»" at bounding box center [962, 136] width 28 height 28
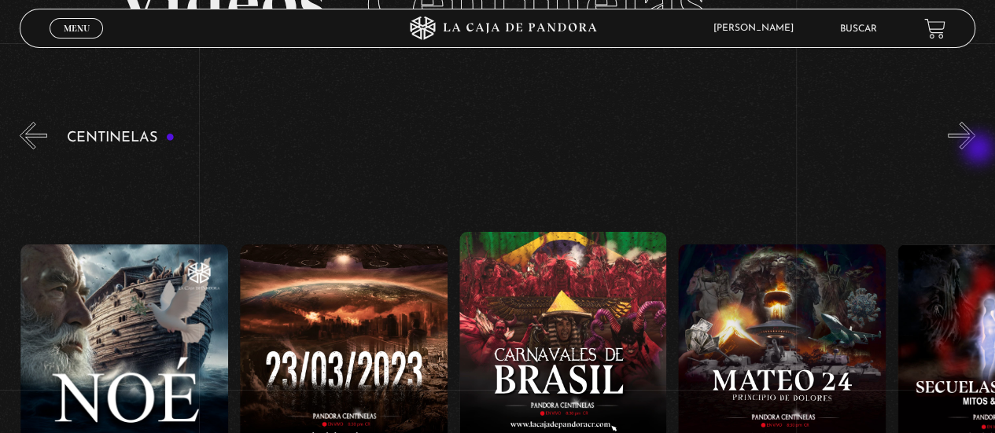
click at [975, 149] on button "»" at bounding box center [962, 136] width 28 height 28
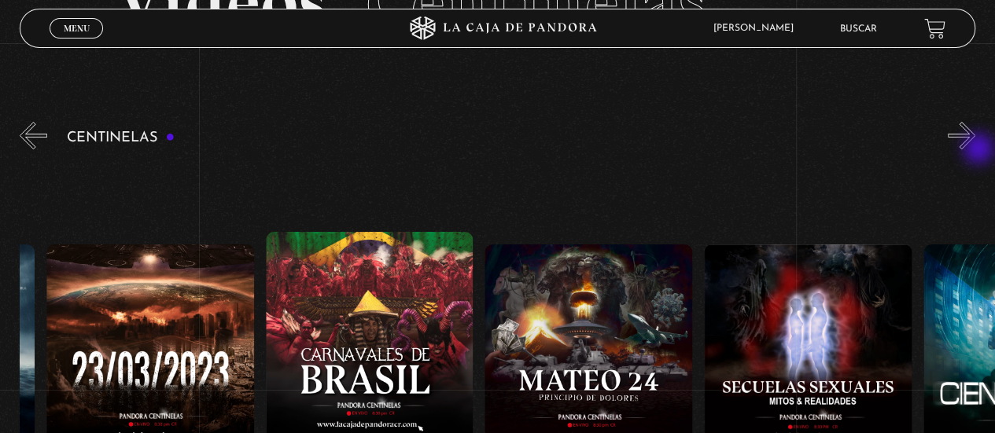
click at [975, 149] on button "»" at bounding box center [962, 136] width 28 height 28
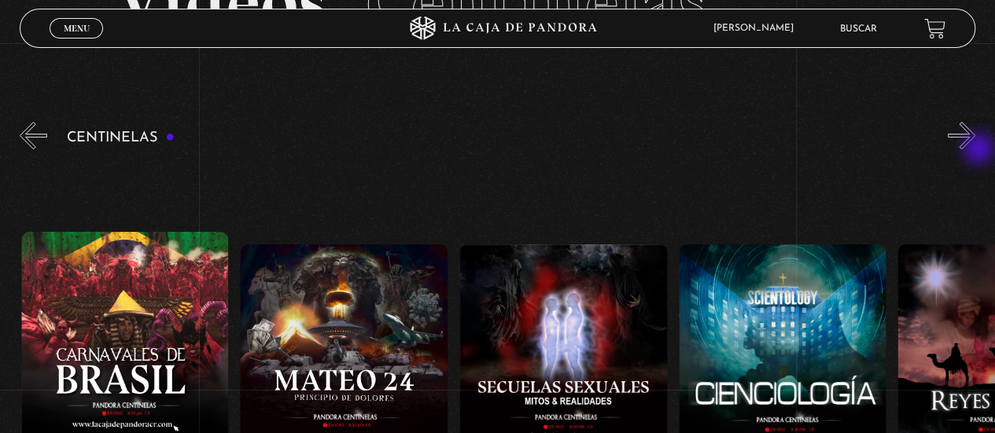
click at [975, 149] on button "»" at bounding box center [962, 136] width 28 height 28
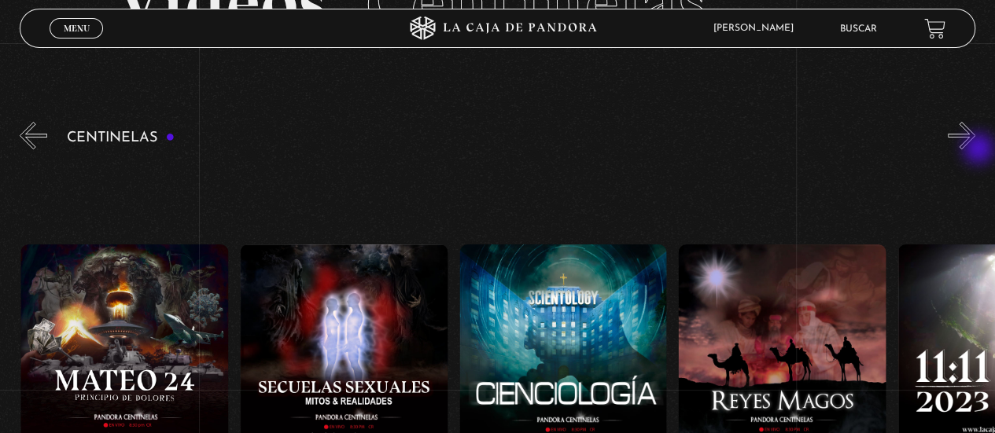
click at [975, 149] on button "»" at bounding box center [962, 136] width 28 height 28
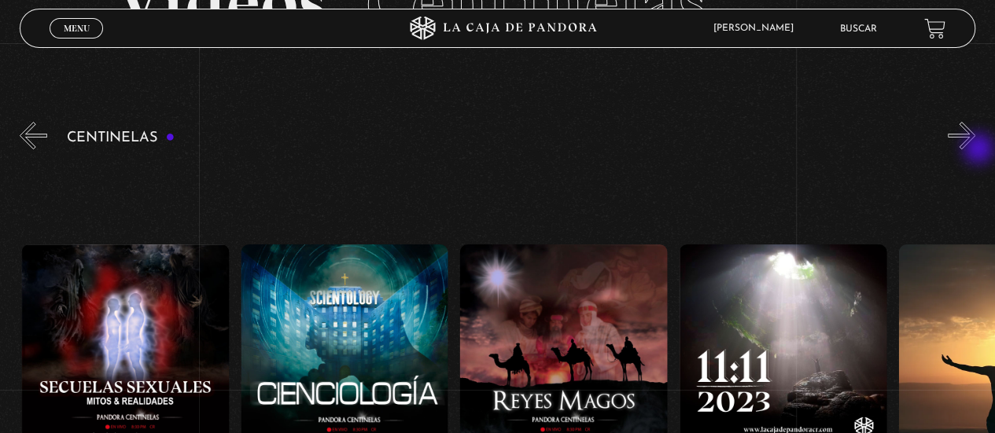
click at [975, 149] on button "»" at bounding box center [962, 136] width 28 height 28
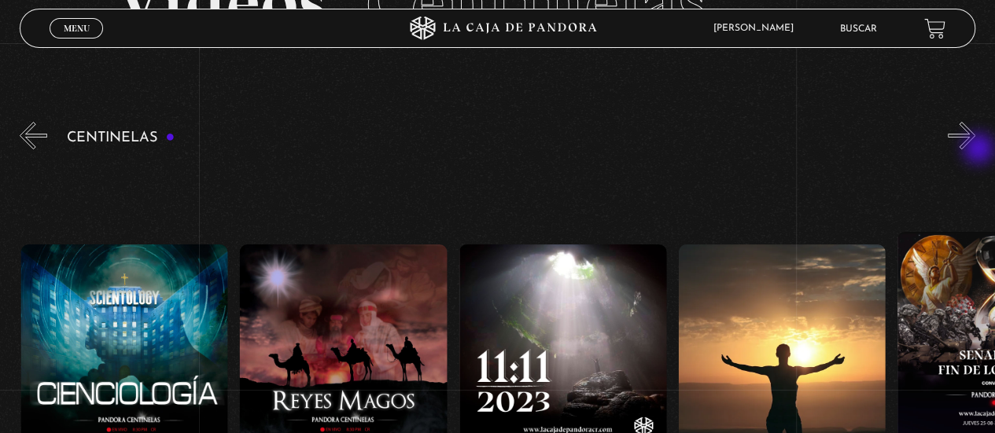
click at [975, 149] on button "»" at bounding box center [962, 136] width 28 height 28
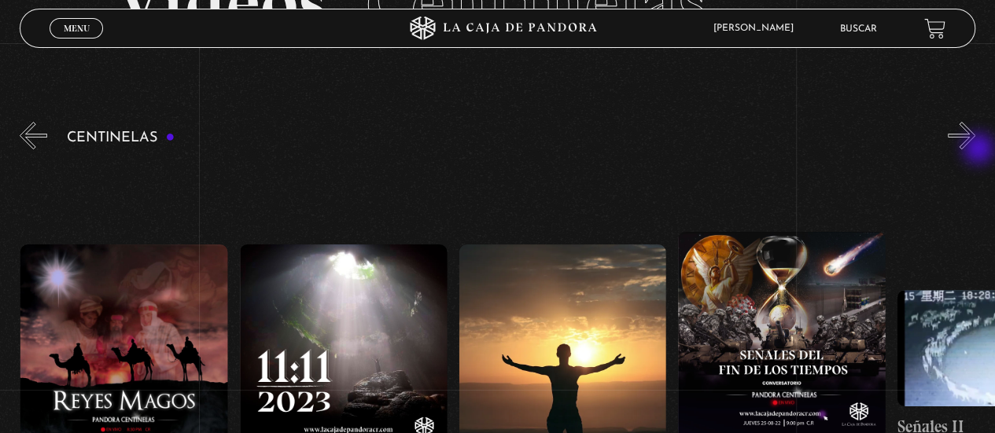
click at [975, 149] on button "»" at bounding box center [962, 136] width 28 height 28
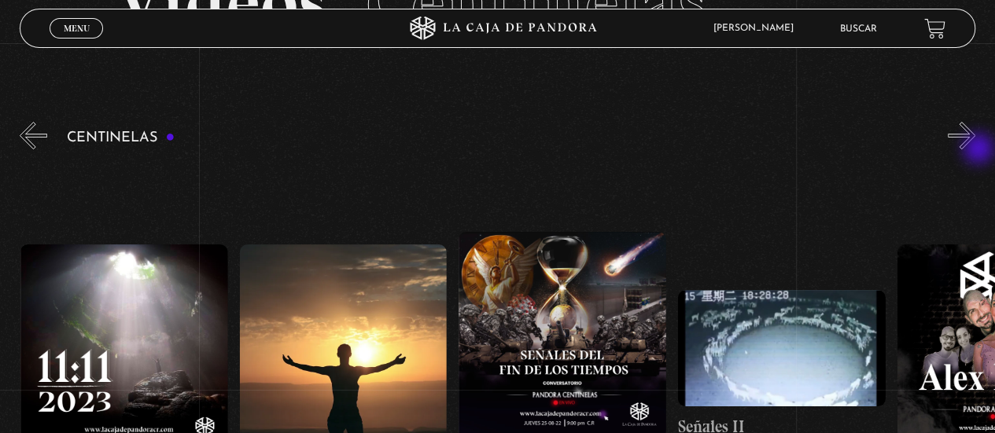
click at [975, 149] on button "»" at bounding box center [962, 136] width 28 height 28
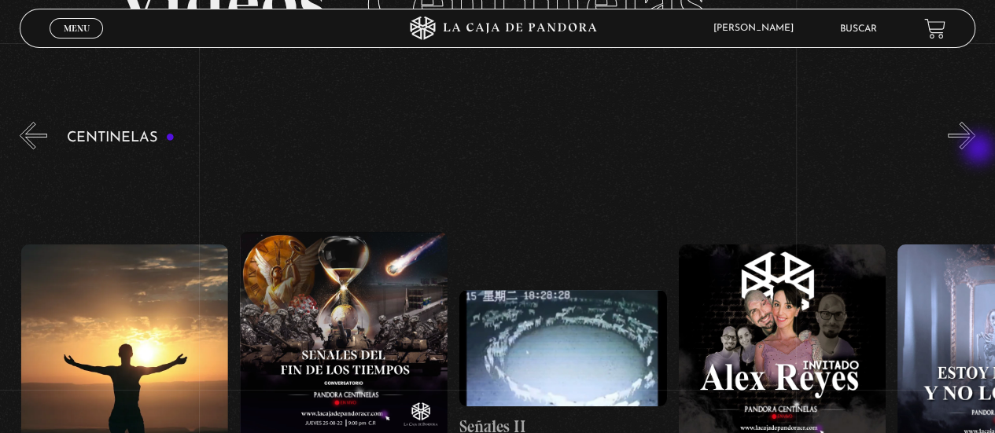
click at [975, 149] on button "»" at bounding box center [962, 136] width 28 height 28
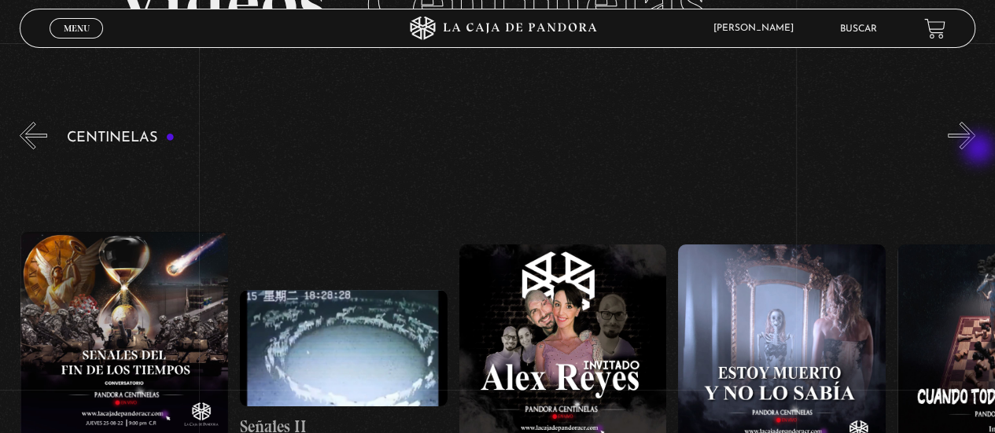
click at [975, 149] on button "»" at bounding box center [962, 136] width 28 height 28
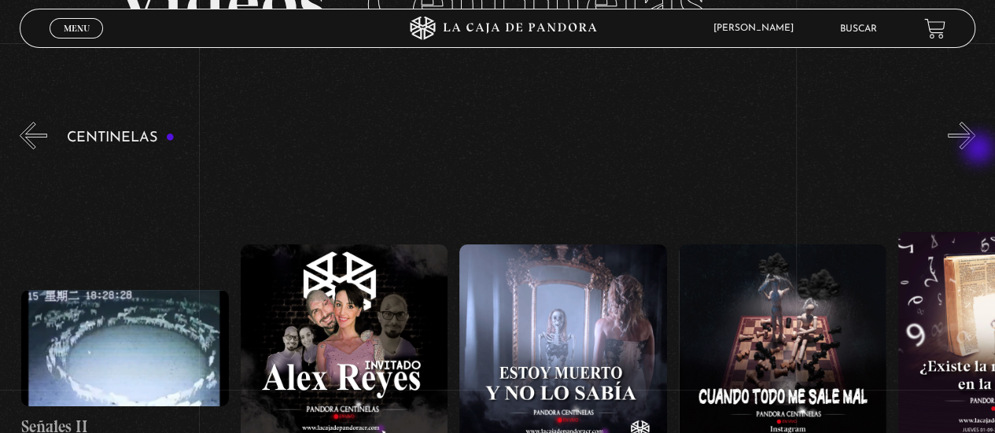
click at [975, 149] on button "»" at bounding box center [962, 136] width 28 height 28
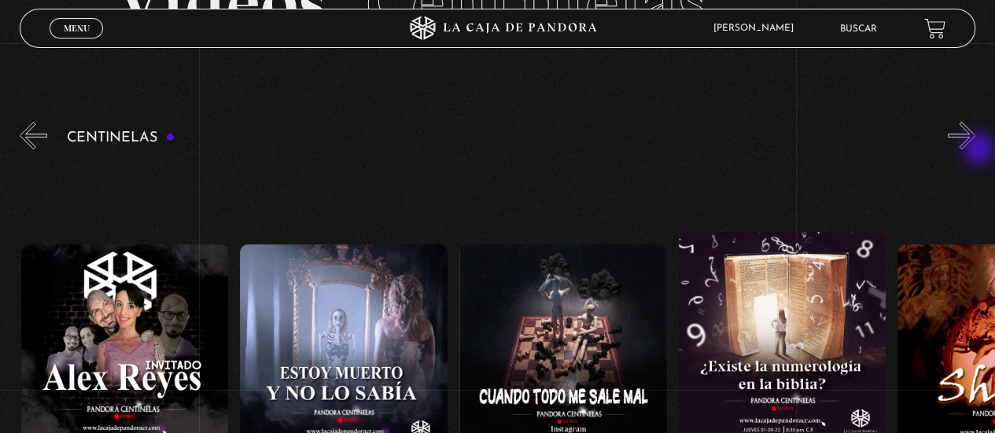
click at [975, 149] on button "»" at bounding box center [962, 136] width 28 height 28
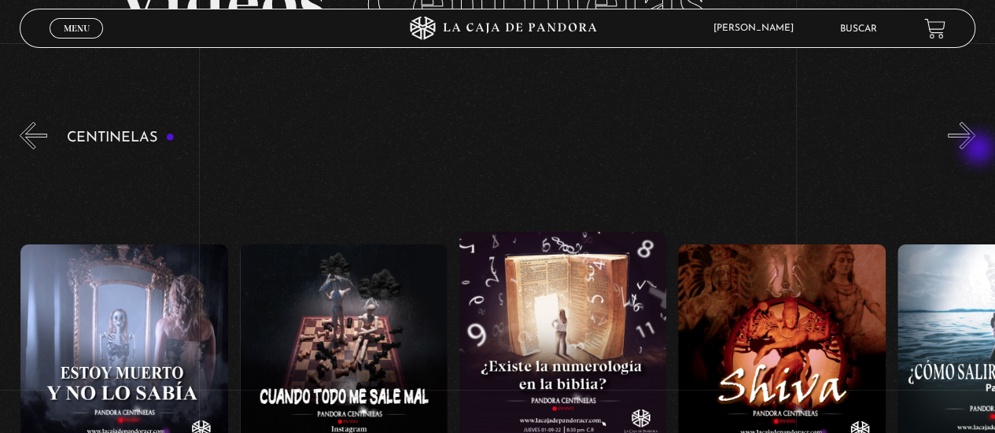
scroll to position [0, 12051]
click at [975, 149] on button "»" at bounding box center [962, 136] width 28 height 28
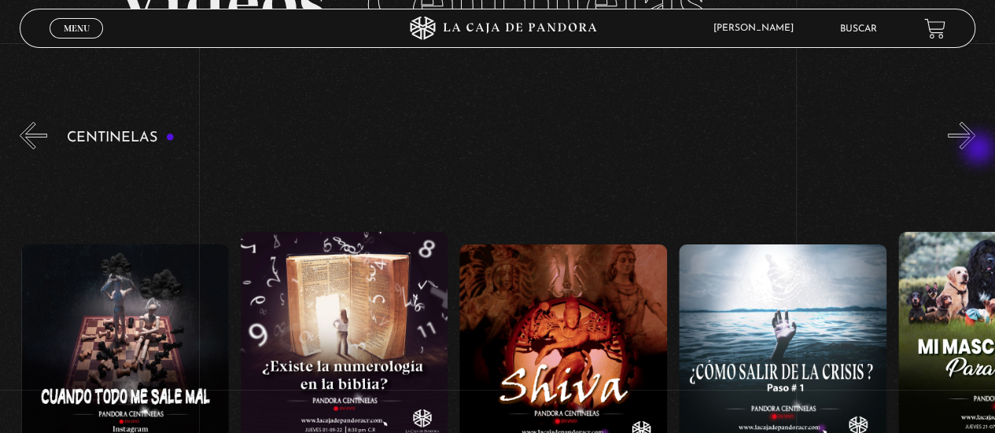
click at [975, 149] on button "»" at bounding box center [962, 136] width 28 height 28
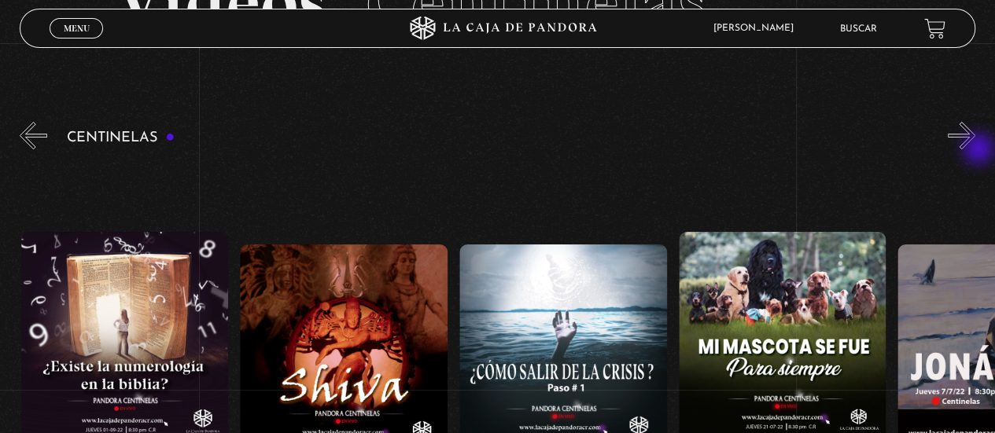
click at [975, 149] on button "»" at bounding box center [962, 136] width 28 height 28
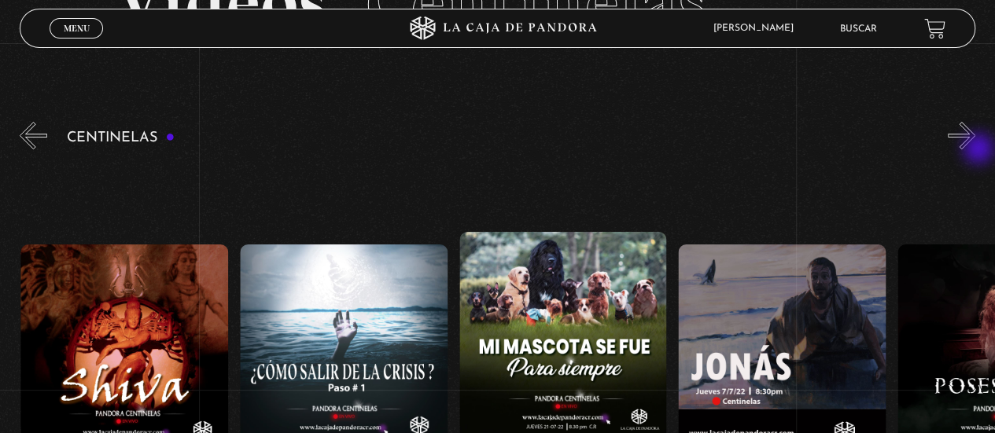
click at [975, 149] on button "»" at bounding box center [962, 136] width 28 height 28
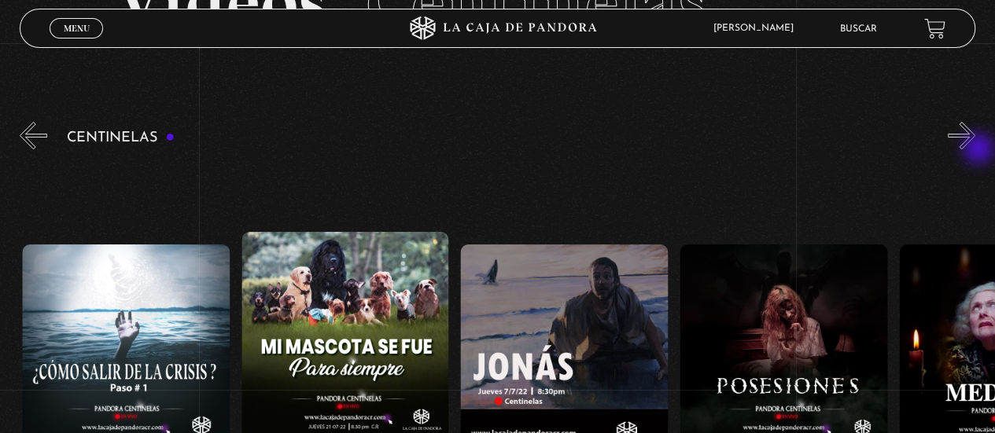
click at [975, 149] on button "»" at bounding box center [962, 136] width 28 height 28
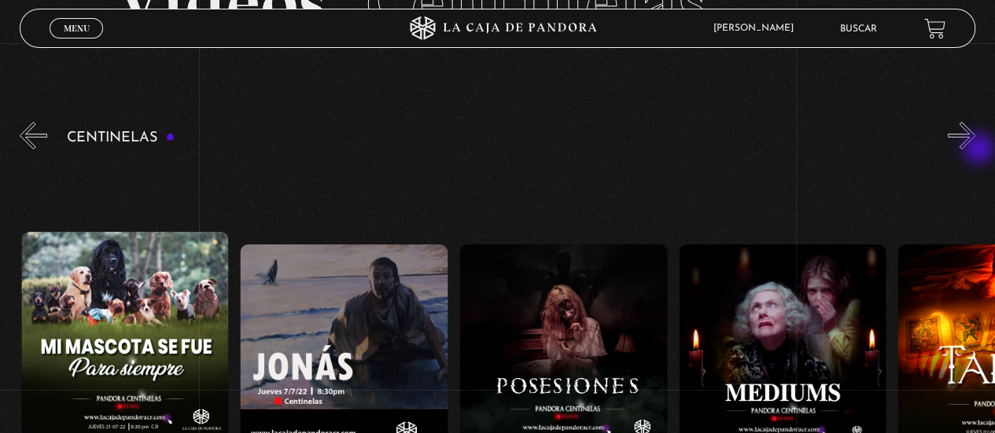
click at [975, 149] on button "»" at bounding box center [962, 136] width 28 height 28
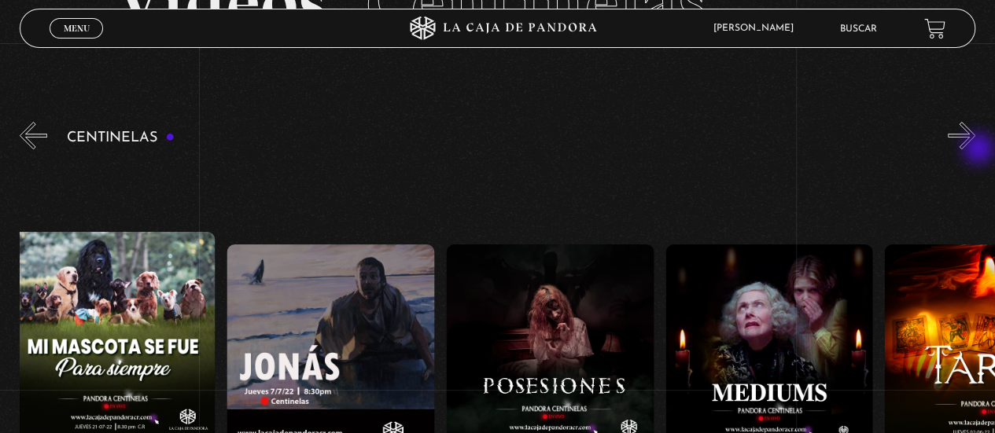
click at [975, 149] on button "»" at bounding box center [962, 136] width 28 height 28
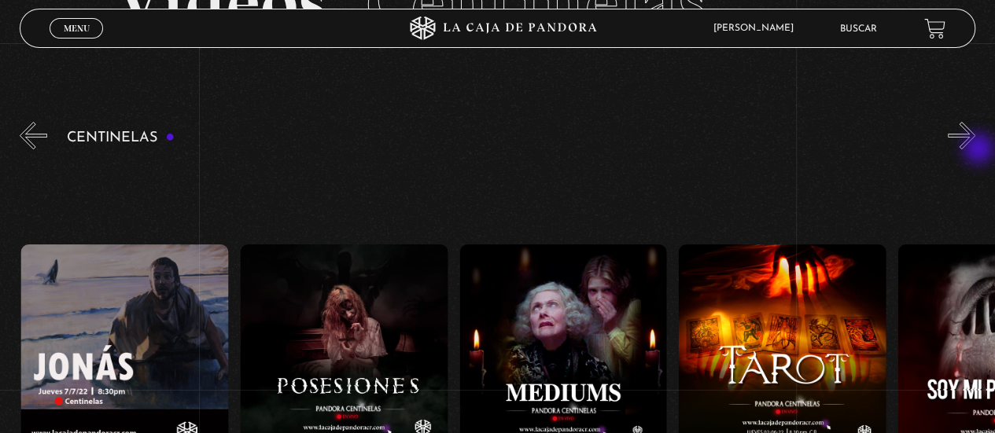
click at [975, 149] on button "»" at bounding box center [962, 136] width 28 height 28
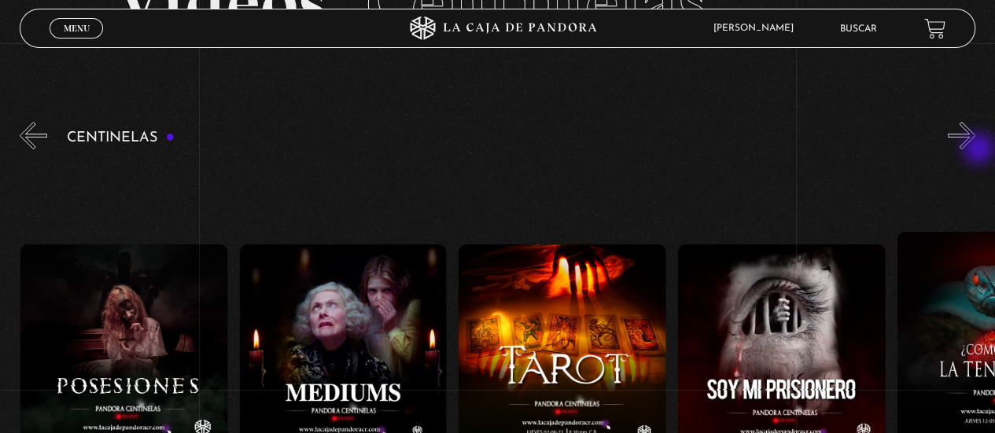
click at [975, 149] on button "»" at bounding box center [962, 136] width 28 height 28
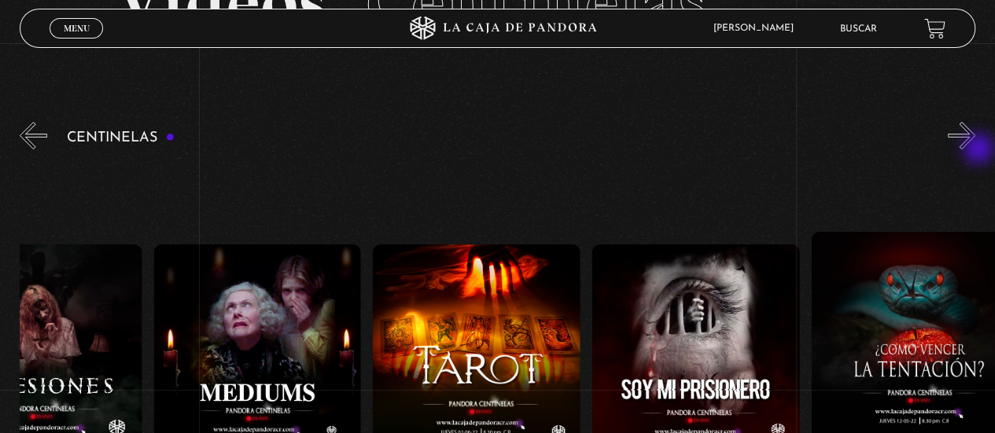
click at [975, 149] on button "»" at bounding box center [962, 136] width 28 height 28
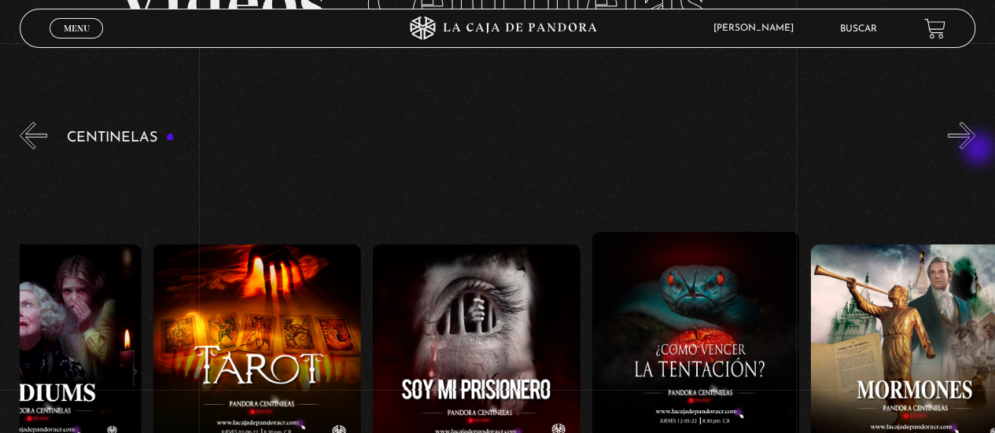
click at [975, 149] on button "»" at bounding box center [962, 136] width 28 height 28
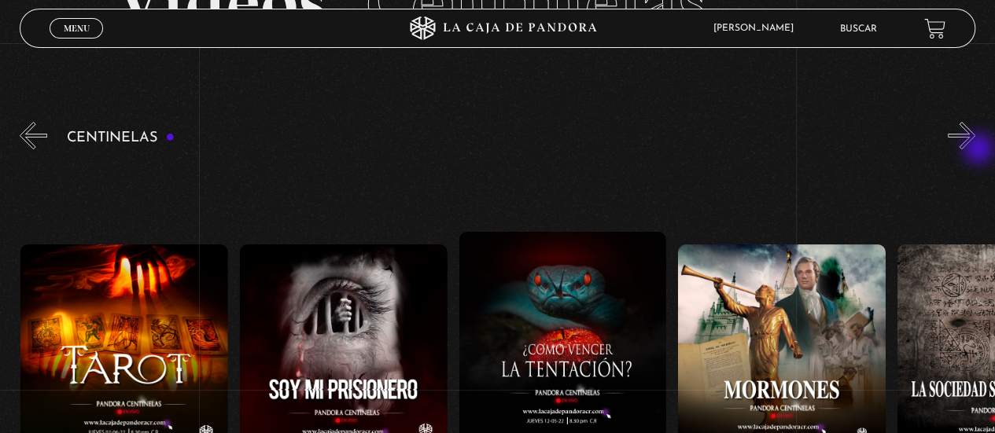
click at [975, 149] on button "»" at bounding box center [962, 136] width 28 height 28
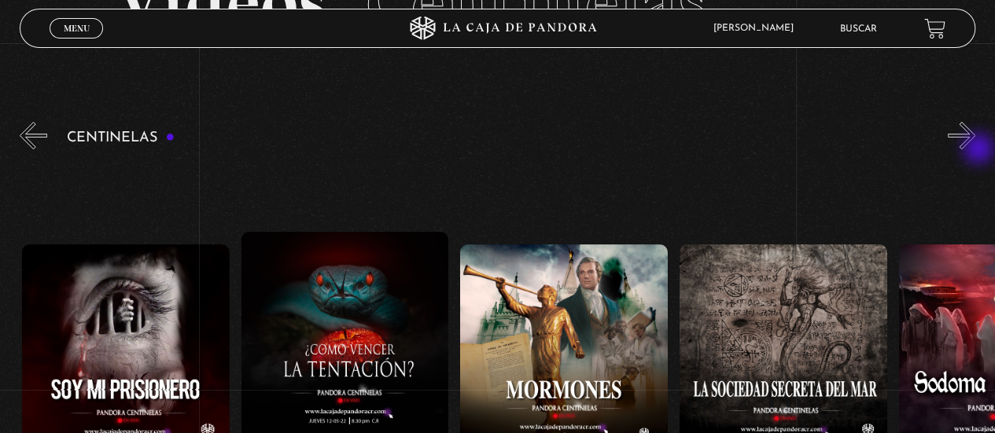
click at [975, 149] on button "»" at bounding box center [962, 136] width 28 height 28
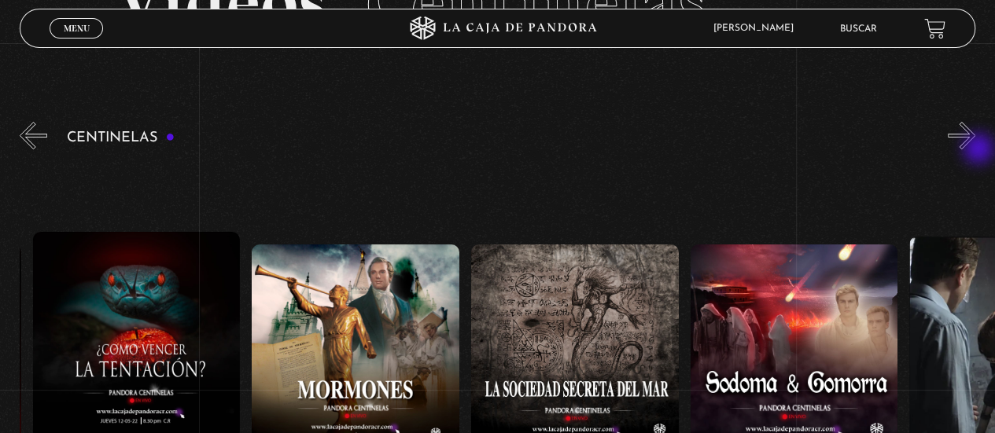
click at [975, 149] on button "»" at bounding box center [962, 136] width 28 height 28
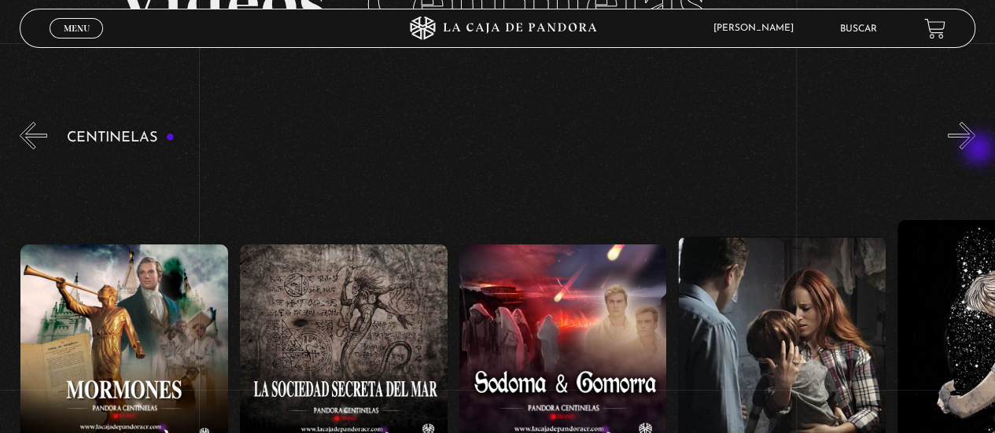
click at [975, 149] on button "»" at bounding box center [962, 136] width 28 height 28
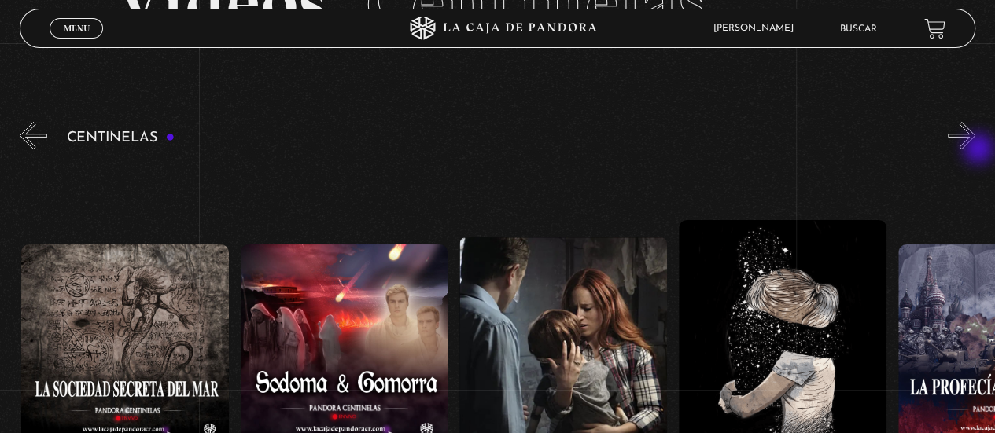
click at [975, 149] on button "»" at bounding box center [962, 136] width 28 height 28
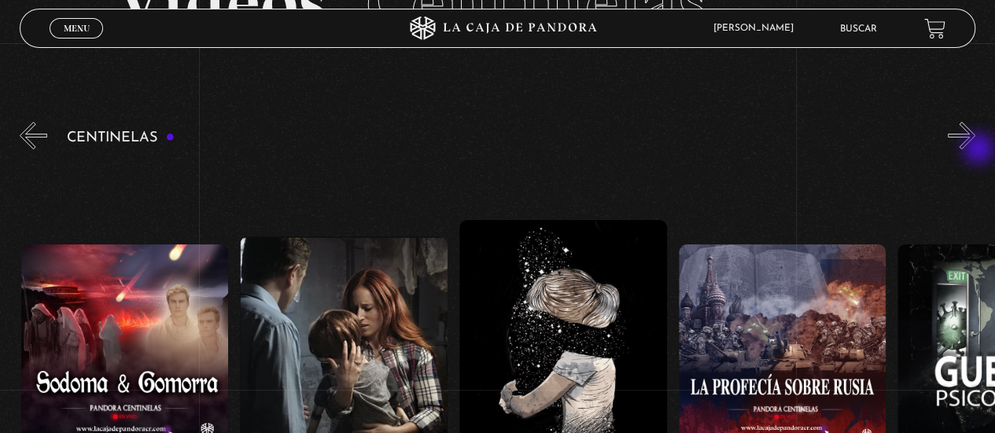
click at [975, 149] on button "»" at bounding box center [962, 136] width 28 height 28
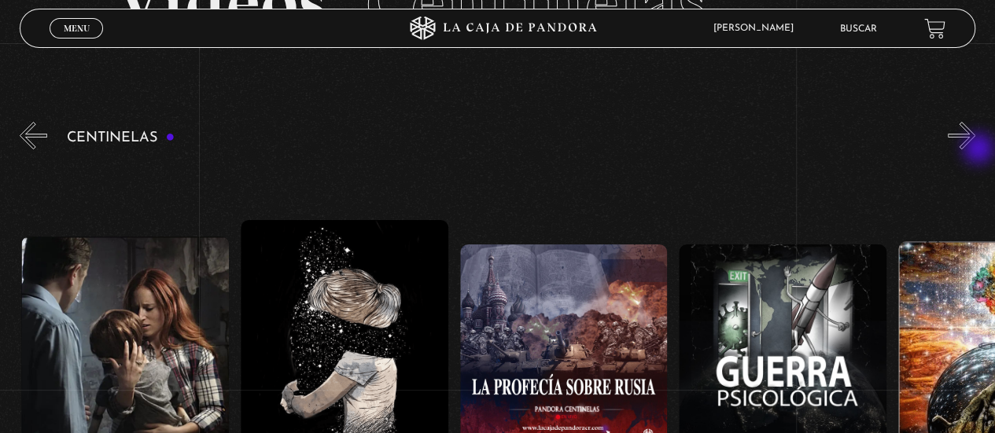
click at [975, 149] on button "»" at bounding box center [962, 136] width 28 height 28
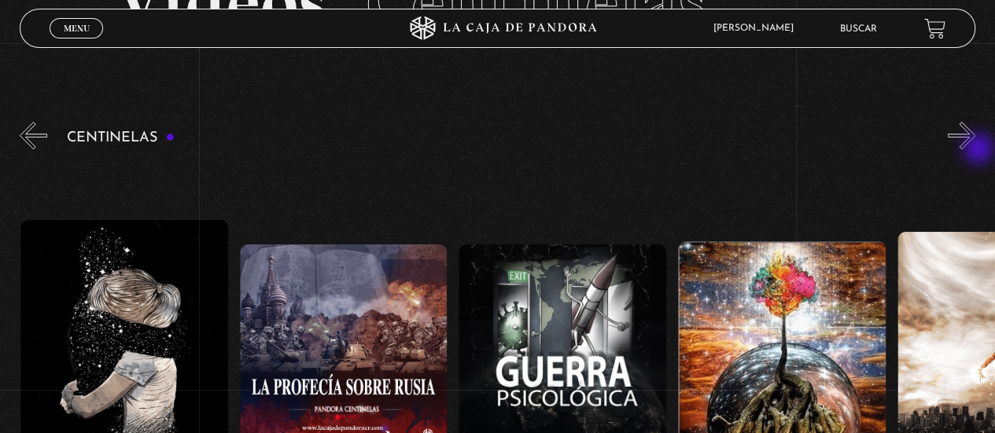
click at [975, 149] on button "»" at bounding box center [962, 136] width 28 height 28
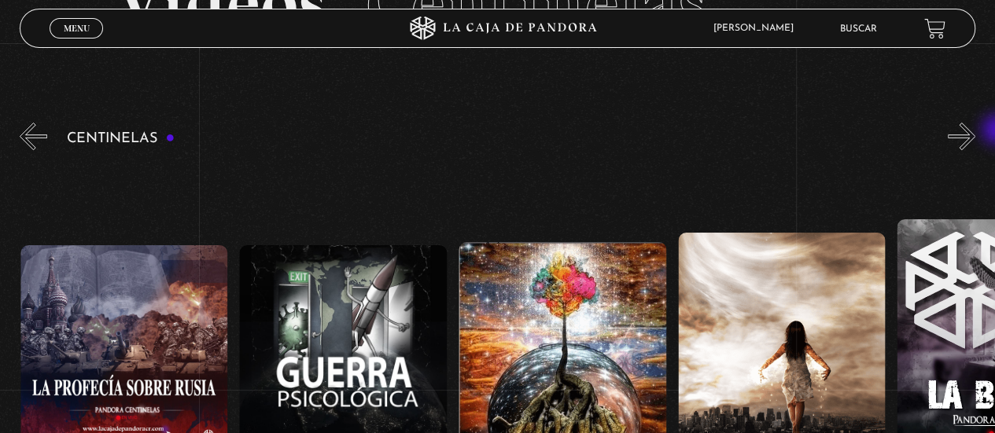
scroll to position [221, 0]
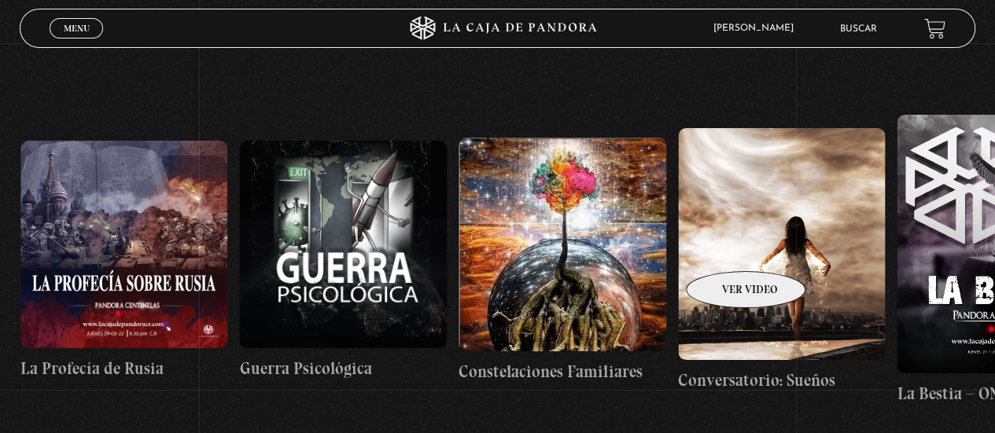
click at [725, 248] on figure at bounding box center [782, 243] width 208 height 231
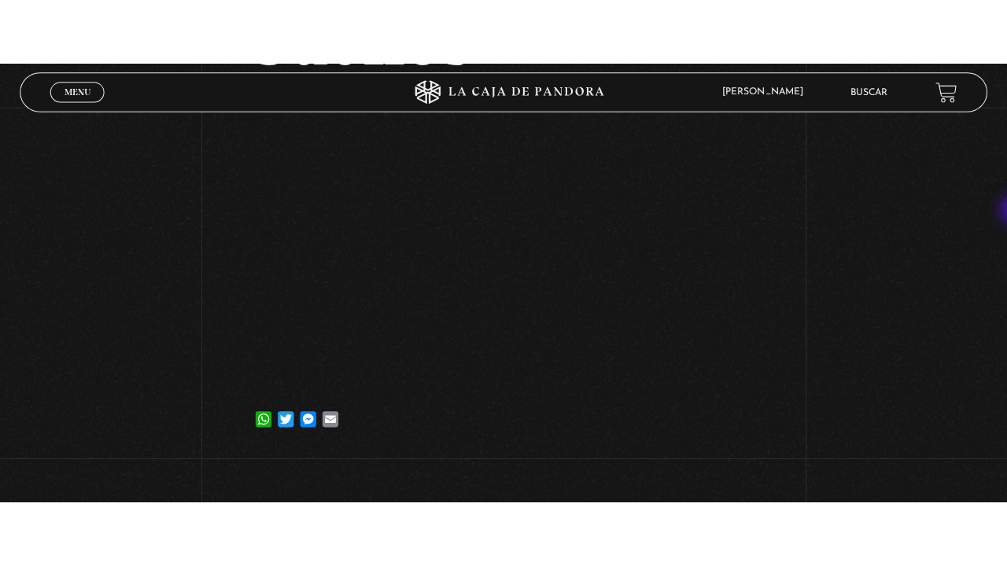
scroll to position [248, 0]
